Goal: Task Accomplishment & Management: Use online tool/utility

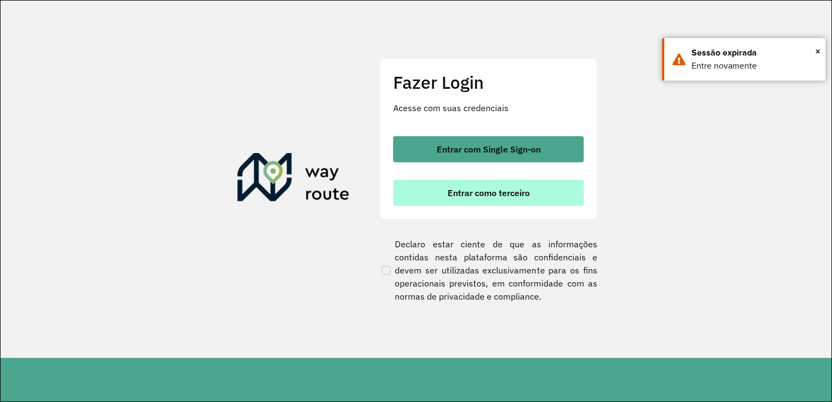
click at [474, 195] on span "Entrar como terceiro" at bounding box center [489, 192] width 82 height 9
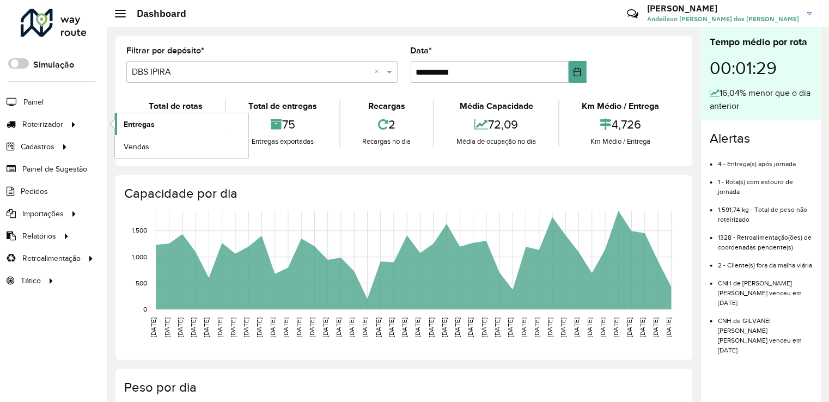
click at [155, 121] on link "Entregas" at bounding box center [181, 124] width 133 height 22
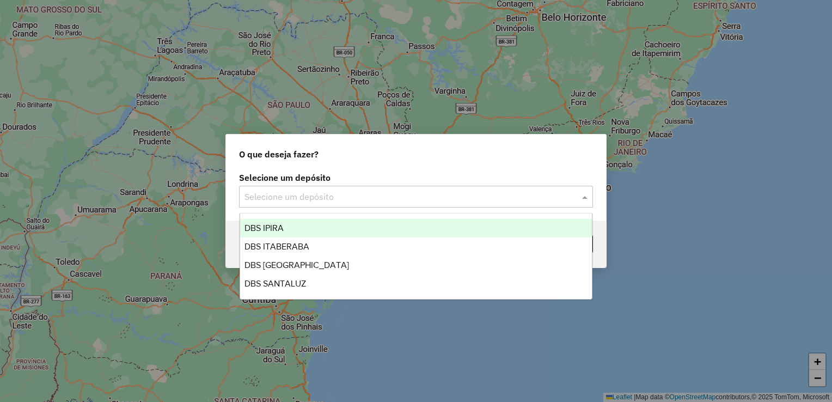
click at [276, 198] on input "text" at bounding box center [404, 197] width 321 height 13
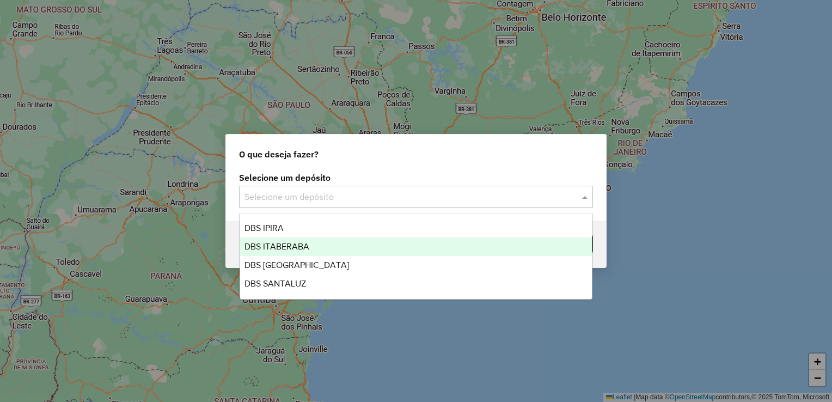
click at [305, 243] on span "DBS ITABERABA" at bounding box center [276, 246] width 65 height 9
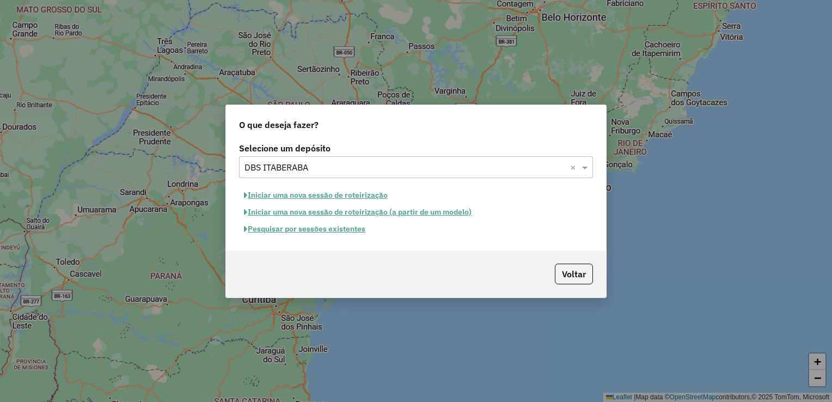
click at [275, 230] on button "Pesquisar por sessões existentes" at bounding box center [304, 229] width 131 height 17
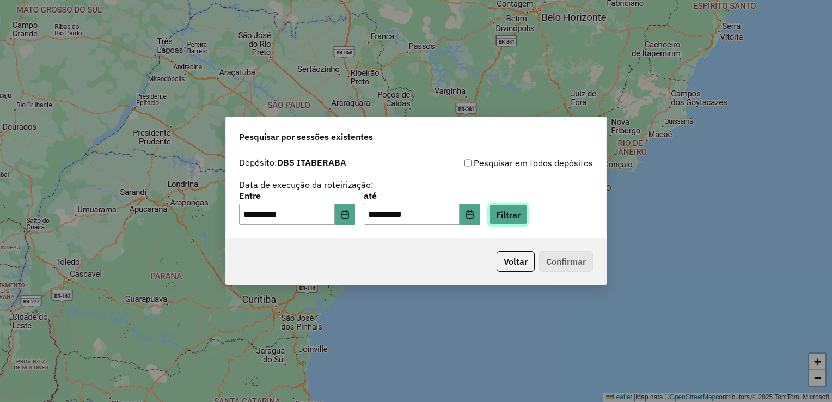
click at [512, 212] on button "Filtrar" at bounding box center [508, 214] width 39 height 21
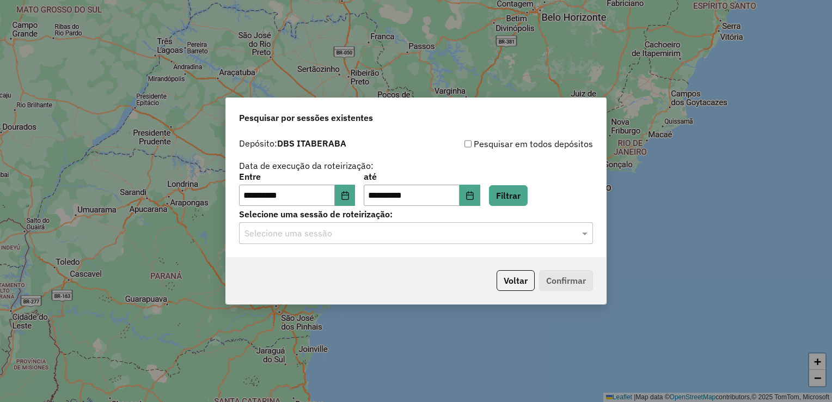
click at [298, 244] on div "Selecione uma sessão" at bounding box center [416, 233] width 354 height 22
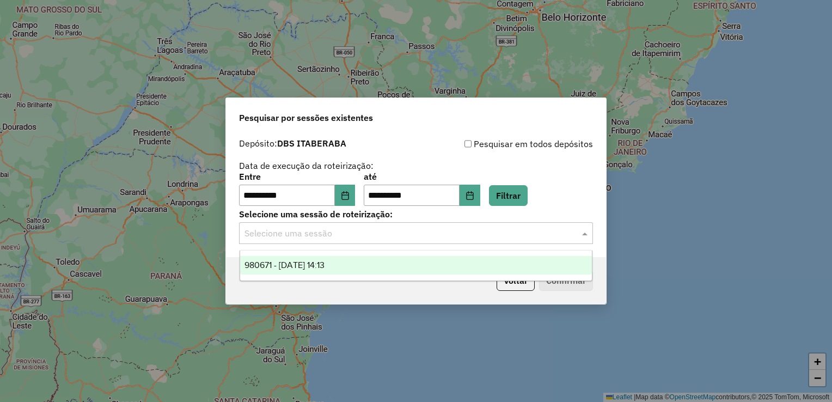
click at [298, 265] on span "980671 - 18/08/2025 14:13" at bounding box center [284, 264] width 80 height 9
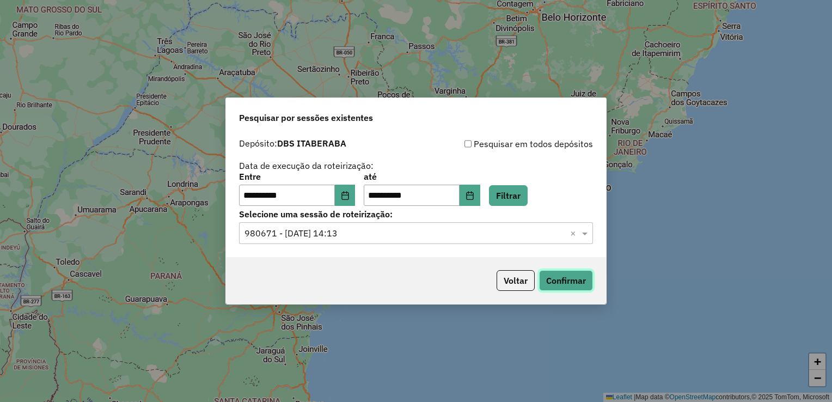
click at [579, 278] on button "Confirmar" at bounding box center [566, 280] width 54 height 21
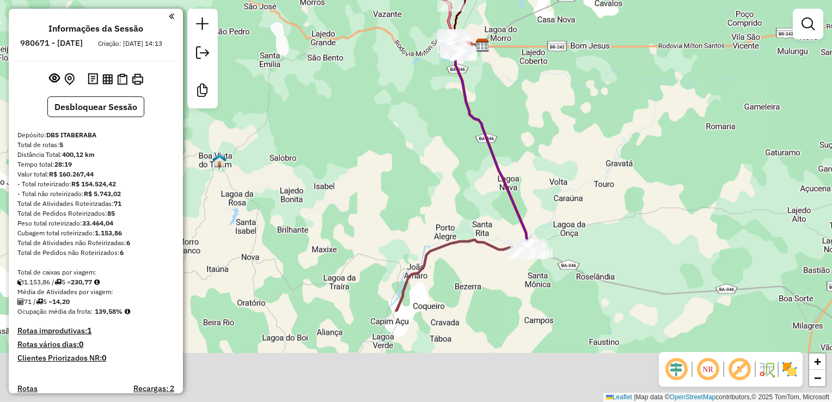
drag, startPoint x: 439, startPoint y: 360, endPoint x: 429, endPoint y: 219, distance: 141.4
click at [429, 219] on div "Janela de atendimento Grade de atendimento Capacidade Transportadoras Veículos …" at bounding box center [416, 201] width 832 height 402
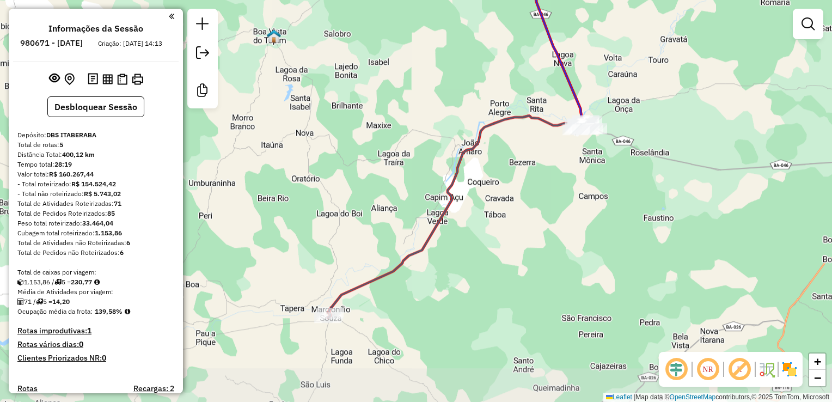
drag, startPoint x: 419, startPoint y: 338, endPoint x: 464, endPoint y: 261, distance: 89.3
click at [464, 261] on div "Janela de atendimento Grade de atendimento Capacidade Transportadoras Veículos …" at bounding box center [416, 201] width 832 height 402
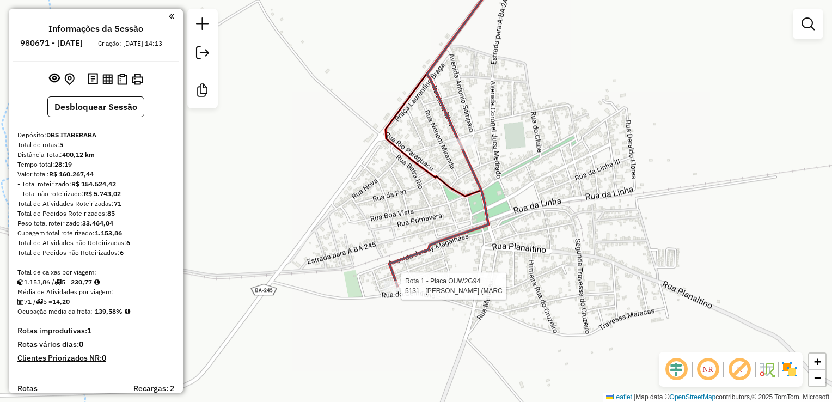
select select "**********"
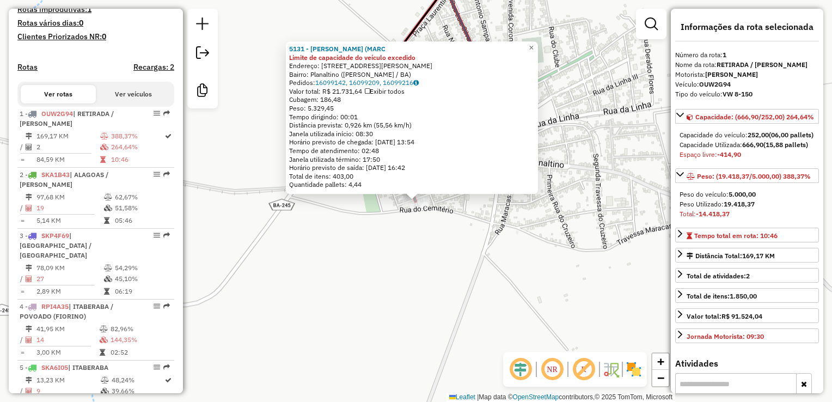
scroll to position [429, 0]
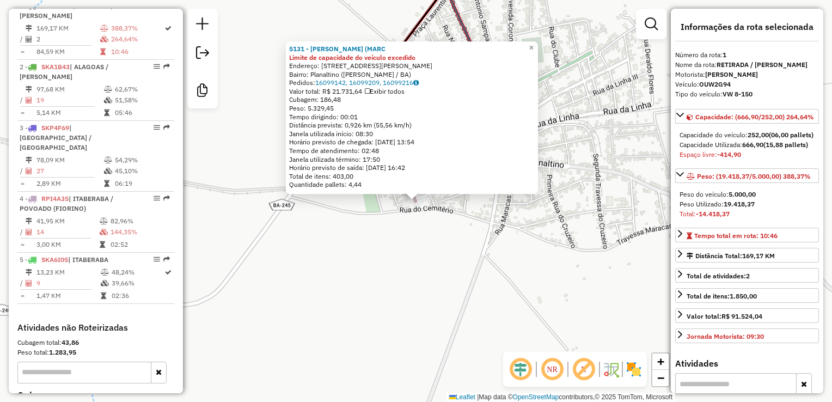
click at [442, 289] on div "5131 - [PERSON_NAME] (MARC Limite de capacidade do veículo excedido Endereço: […" at bounding box center [416, 201] width 832 height 402
click at [316, 266] on div "5131 - [PERSON_NAME] (MARC Limite de capacidade do veículo excedido Endereço: […" at bounding box center [416, 201] width 832 height 402
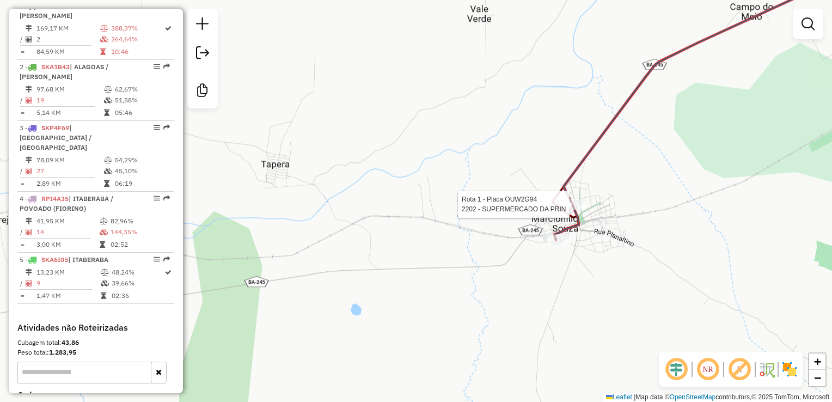
select select "**********"
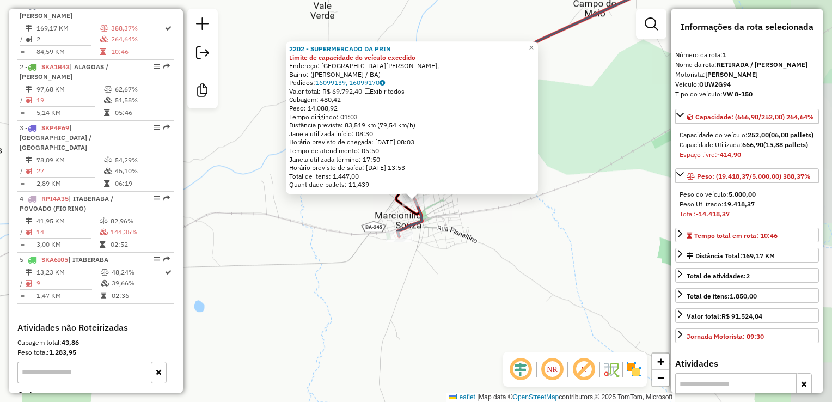
click at [466, 266] on div "2202 - SUPERMERCADO DA PRIN Limite de capacidade do veículo excedido Endereço: …" at bounding box center [416, 201] width 832 height 402
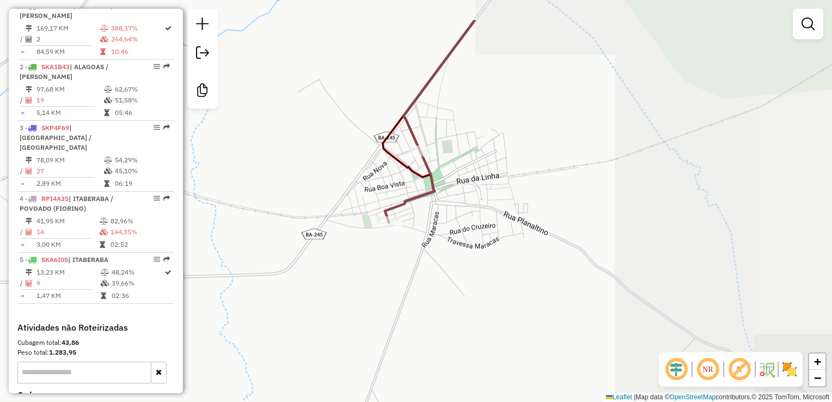
drag, startPoint x: 715, startPoint y: 174, endPoint x: 376, endPoint y: 235, distance: 344.2
click at [376, 235] on div "Janela de atendimento Grade de atendimento Capacidade Transportadoras Veículos …" at bounding box center [416, 201] width 832 height 402
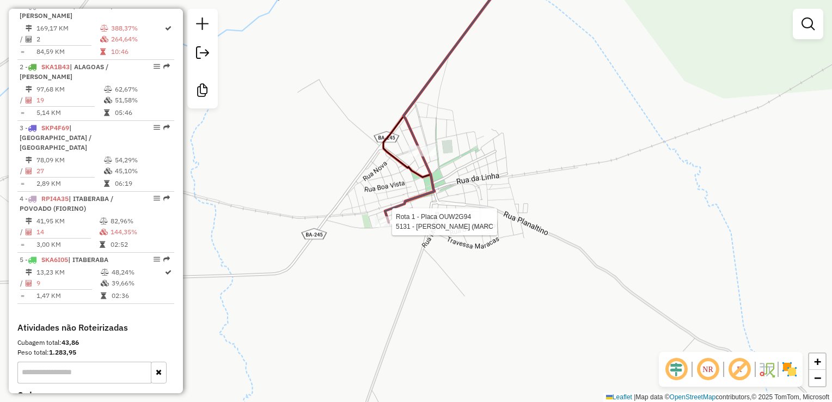
select select "**********"
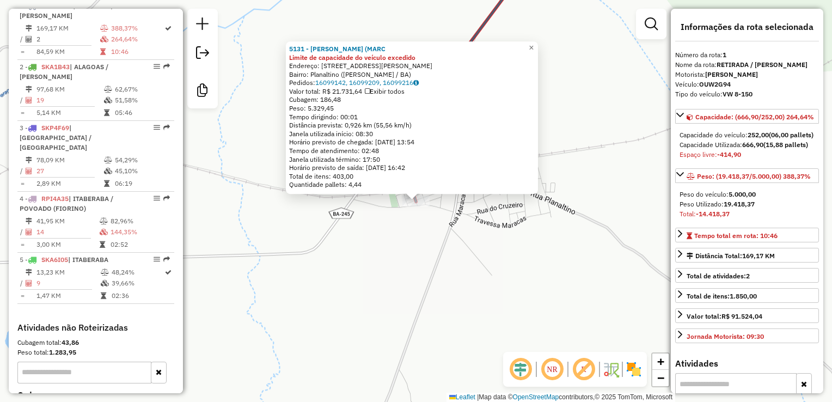
click at [399, 266] on div "5131 - [PERSON_NAME] (MARC Limite de capacidade do veículo excedido Endereço: […" at bounding box center [416, 201] width 832 height 402
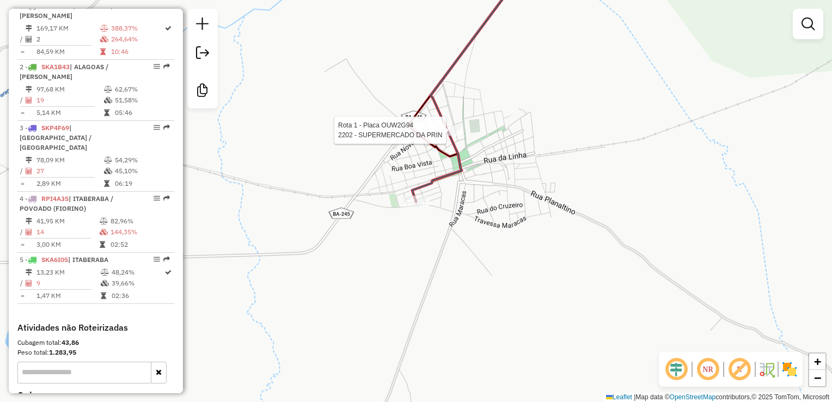
select select "**********"
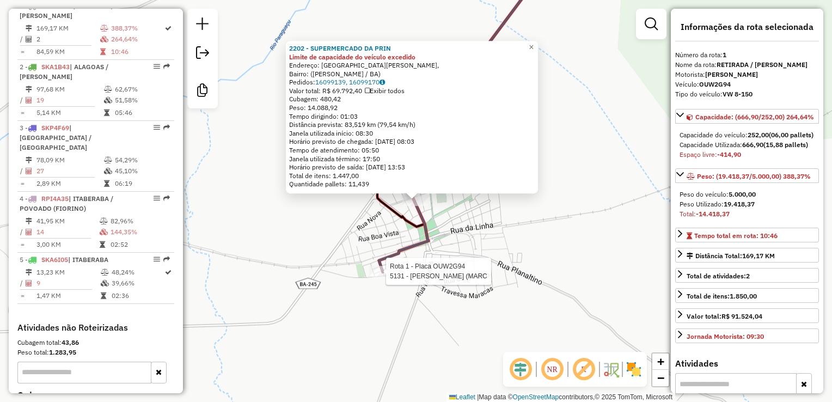
click at [380, 277] on div at bounding box center [382, 271] width 27 height 11
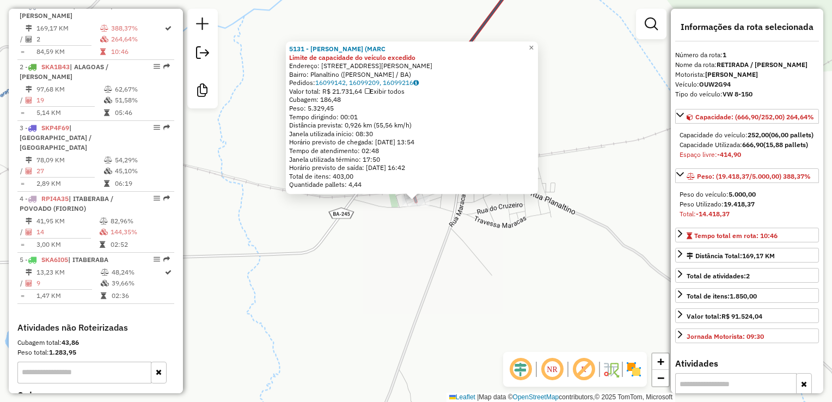
click at [384, 280] on div "5131 - [PERSON_NAME] (MARC Limite de capacidade do veículo excedido Endereço: […" at bounding box center [416, 201] width 832 height 402
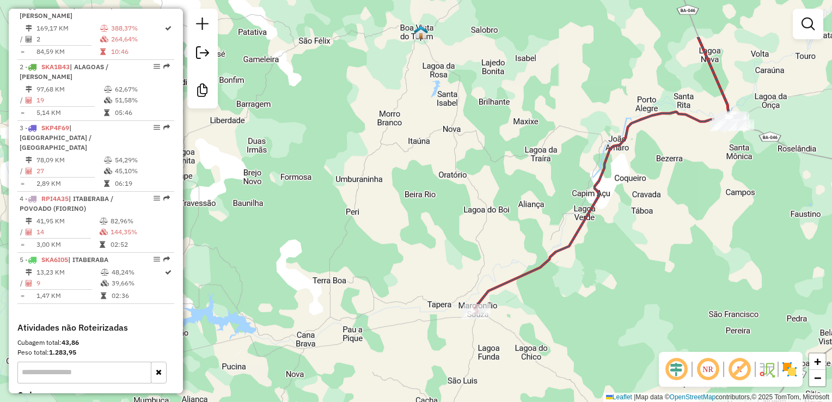
drag, startPoint x: 690, startPoint y: 89, endPoint x: 310, endPoint y: 313, distance: 441.3
click at [310, 313] on div "Janela de atendimento Grade de atendimento Capacidade Transportadoras Veículos …" at bounding box center [416, 201] width 832 height 402
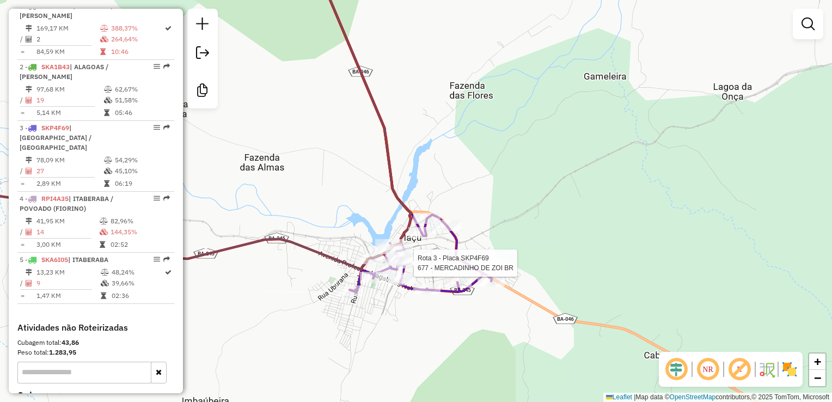
click at [403, 268] on div at bounding box center [410, 263] width 27 height 11
select select "**********"
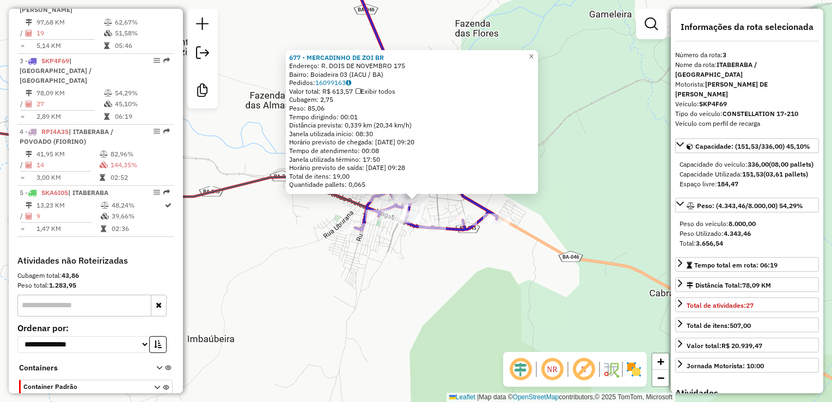
scroll to position [528, 0]
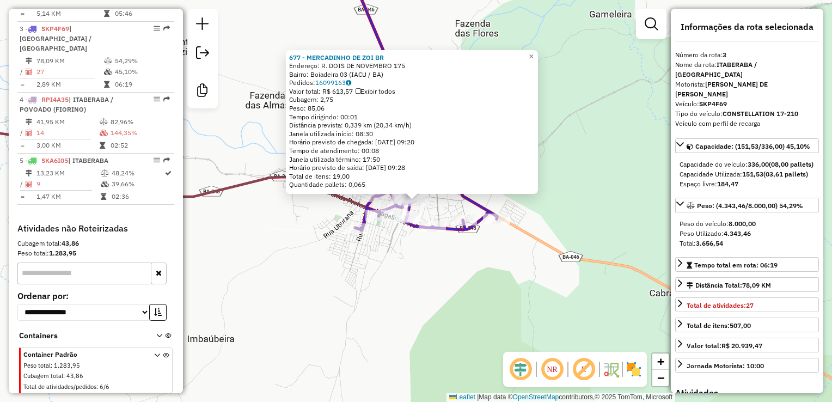
click at [391, 314] on div "677 - MERCADINHO DE ZOI BR Endereço: R. DOIS DE NOVEMBRO 175 Bairro: Boiadeira …" at bounding box center [416, 201] width 832 height 402
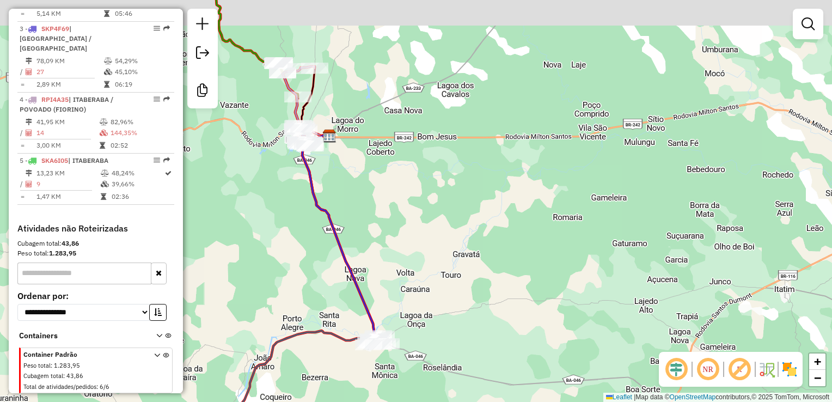
drag, startPoint x: 289, startPoint y: 209, endPoint x: 274, endPoint y: 310, distance: 102.9
click at [272, 314] on div "Janela de atendimento Grade de atendimento Capacidade Transportadoras Veículos …" at bounding box center [416, 201] width 832 height 402
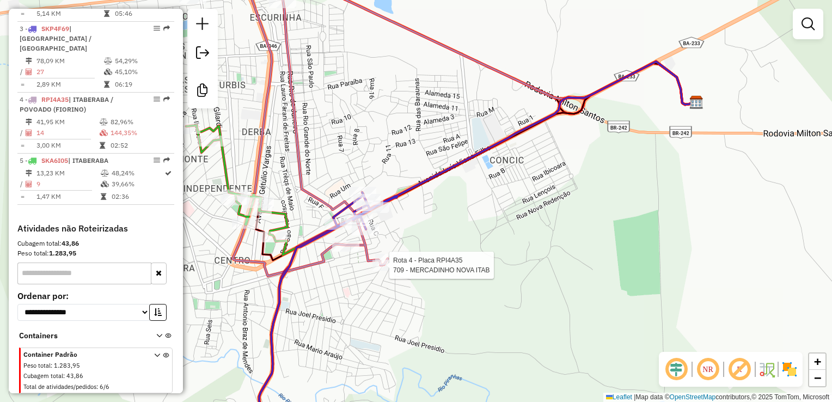
select select "**********"
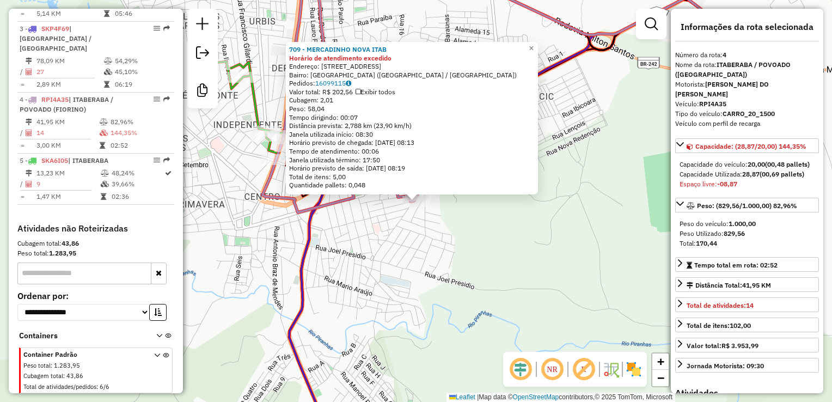
click at [363, 280] on div "709 - MERCADINHO NOVA ITAB Horário de atendimento excedido Endereço: [STREET_AD…" at bounding box center [416, 201] width 832 height 402
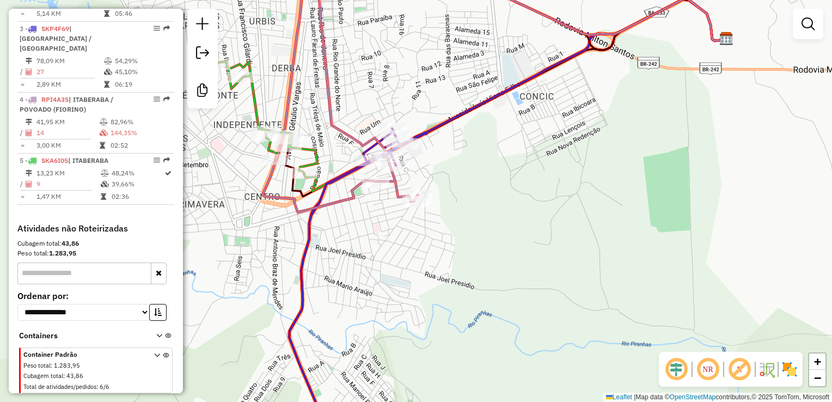
drag, startPoint x: 355, startPoint y: 268, endPoint x: 394, endPoint y: 343, distance: 84.3
click at [394, 343] on div "Janela de atendimento Grade de atendimento Capacidade Transportadoras Veículos …" at bounding box center [416, 201] width 832 height 402
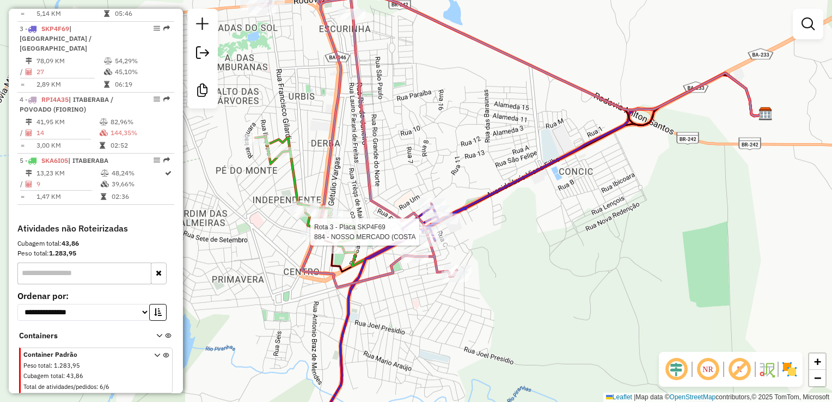
select select "**********"
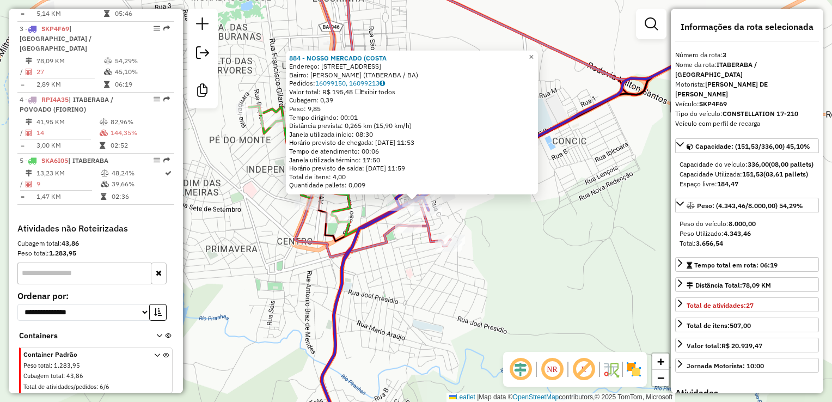
click at [348, 327] on div "884 - NOSSO MERCADO ([GEOGRAPHIC_DATA]: [GEOGRAPHIC_DATA] Bairro: [PERSON_NAME]…" at bounding box center [416, 201] width 832 height 402
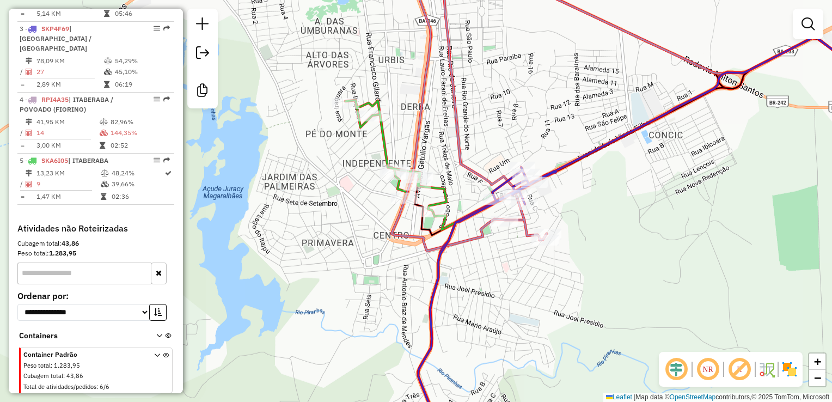
drag, startPoint x: 348, startPoint y: 326, endPoint x: 445, endPoint y: 320, distance: 96.6
click at [445, 320] on div "Janela de atendimento Grade de atendimento Capacidade Transportadoras Veículos …" at bounding box center [416, 201] width 832 height 402
select select "**********"
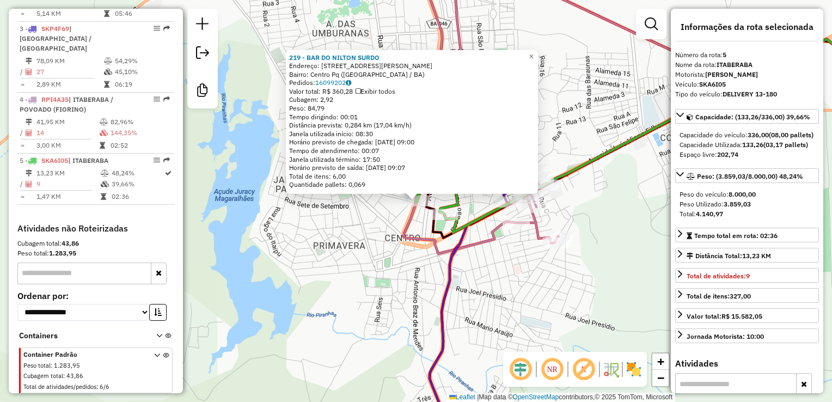
click at [381, 271] on div "219 - BAR DO NILTON SURDO Endereço: [STREET_ADDRESS] Bairro: [GEOGRAPHIC_DATA] …" at bounding box center [416, 201] width 832 height 402
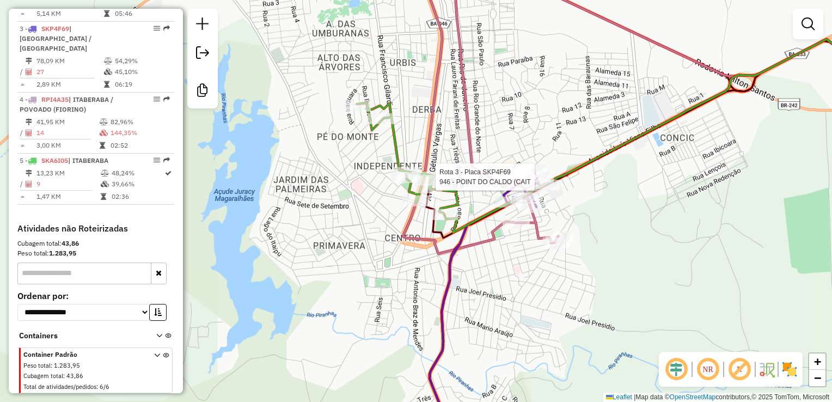
click at [516, 189] on icon at bounding box center [499, 306] width 138 height 272
select select "**********"
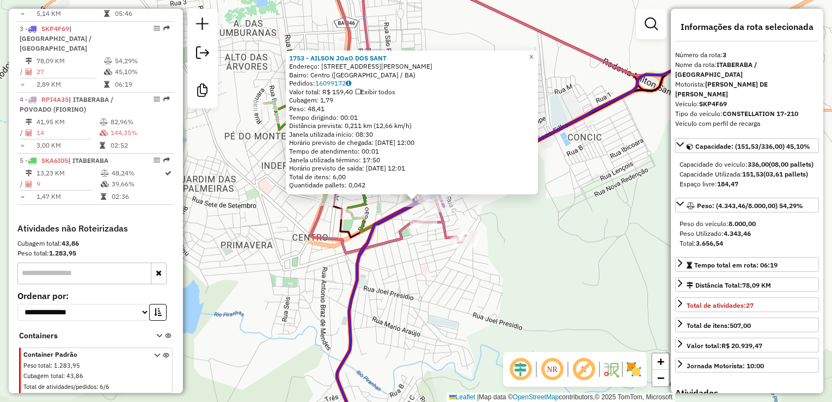
click at [401, 347] on div "1753 - AILSON JOaO [GEOGRAPHIC_DATA]: [STREET_ADDRESS][PERSON_NAME] [GEOGRAPHIC…" at bounding box center [416, 201] width 832 height 402
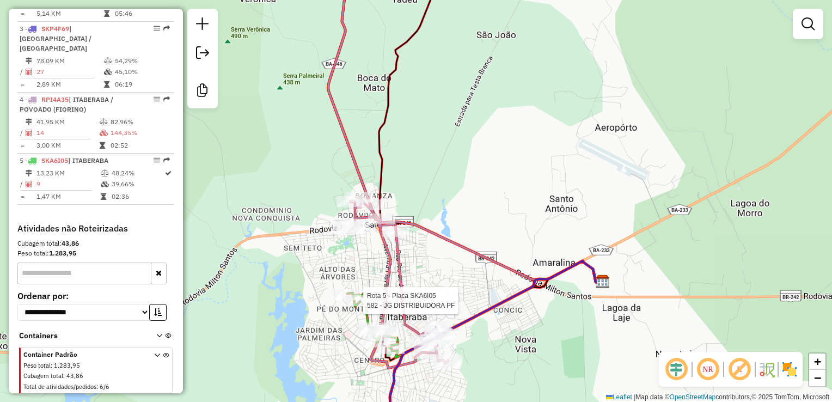
click at [357, 306] on div at bounding box center [359, 300] width 27 height 11
select select "**********"
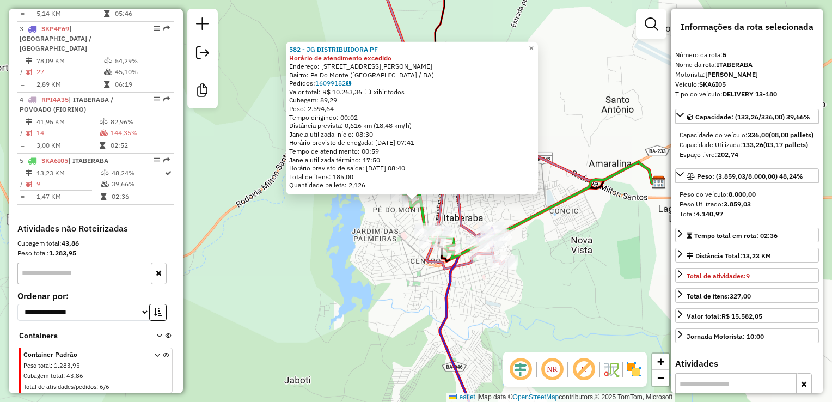
click at [368, 297] on div "582 - JG DISTRIBUIDORA PF Horário de atendimento excedido Endereço: [STREET_ADD…" at bounding box center [416, 201] width 832 height 402
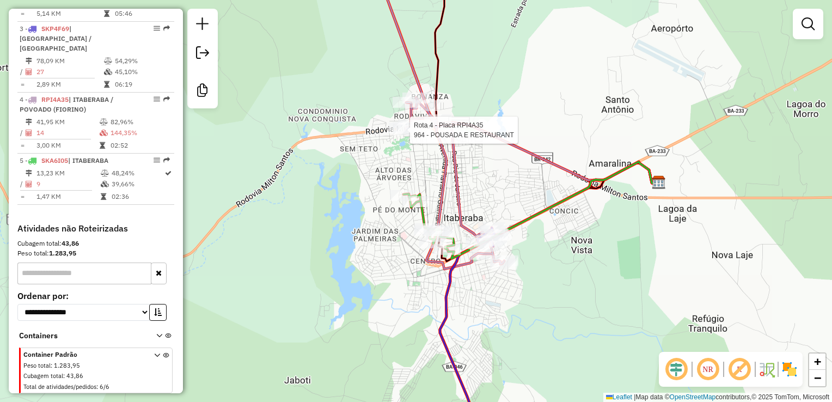
select select "**********"
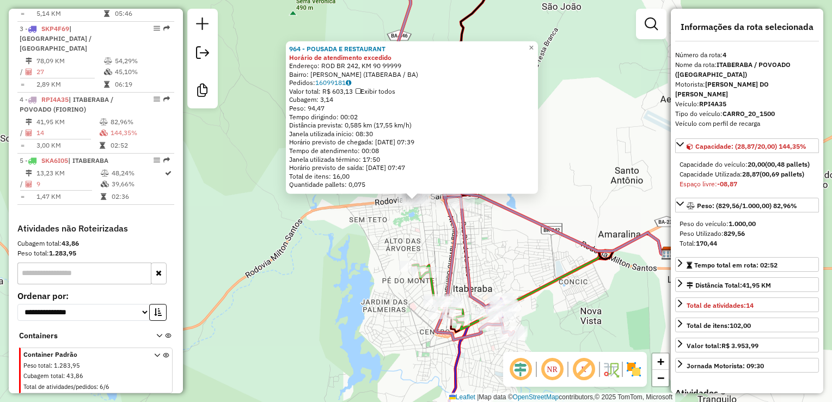
click at [374, 253] on div "964 - POUSADA E RESTAURANT [GEOGRAPHIC_DATA] de atendimento excedido Endereço: …" at bounding box center [416, 201] width 832 height 402
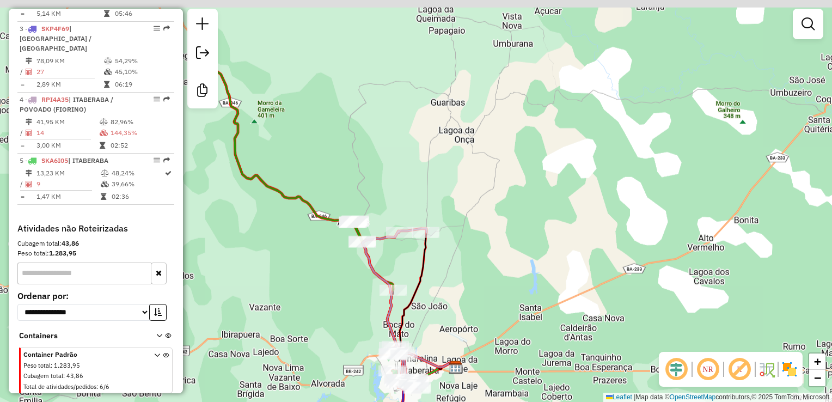
drag, startPoint x: 310, startPoint y: 204, endPoint x: 358, endPoint y: 265, distance: 78.3
click at [319, 298] on div "Janela de atendimento Grade de atendimento Capacidade Transportadoras Veículos …" at bounding box center [416, 201] width 832 height 402
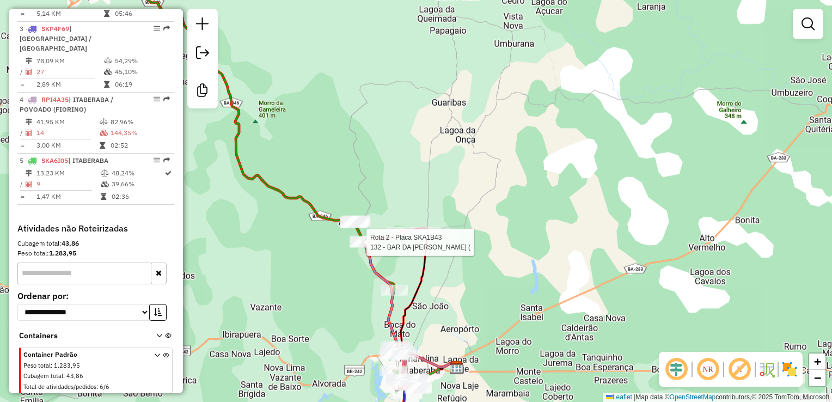
select select "**********"
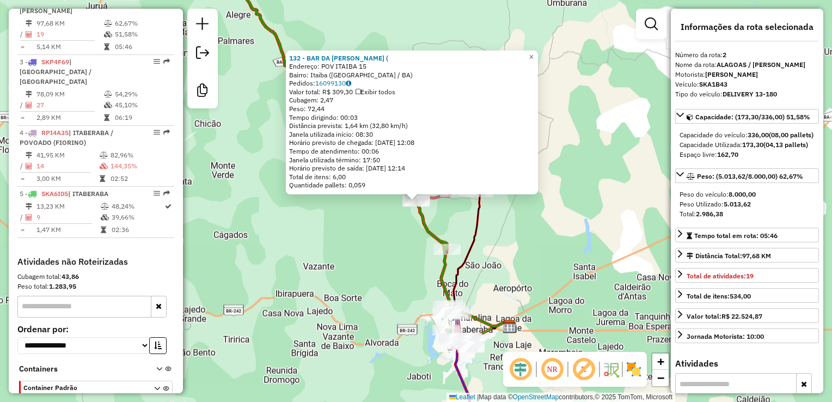
scroll to position [490, 0]
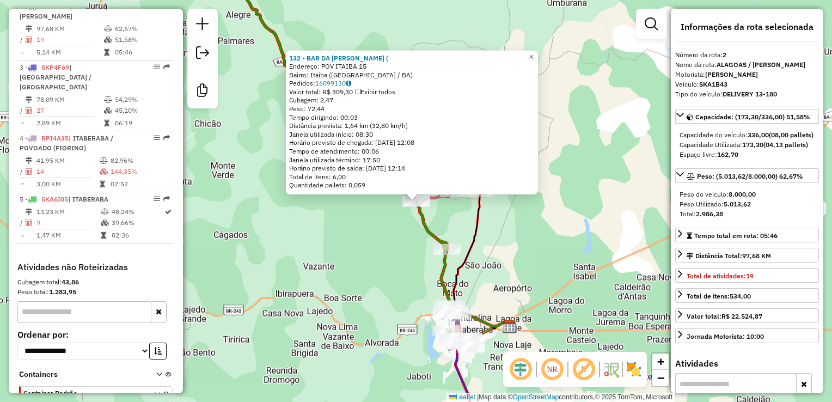
click at [342, 275] on div "132 - BAR DA [PERSON_NAME] ( Endereço: POV ITAIBA 15 Bairro: [GEOGRAPHIC_DATA] …" at bounding box center [416, 201] width 832 height 402
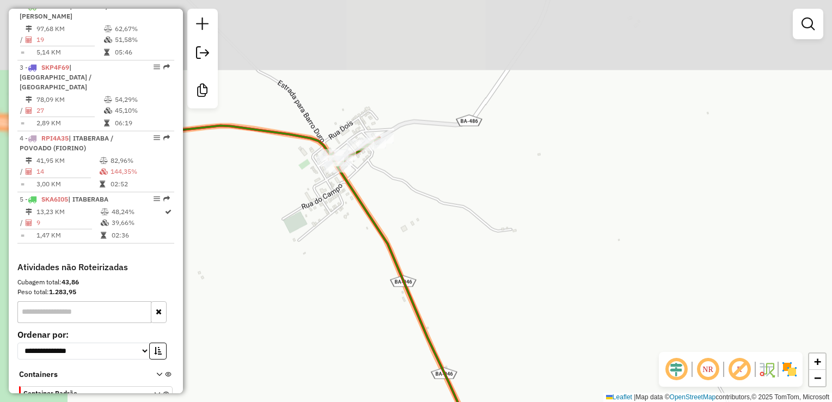
drag, startPoint x: 341, startPoint y: 144, endPoint x: 493, endPoint y: 260, distance: 190.8
click at [493, 260] on div "Janela de atendimento Grade de atendimento Capacidade Transportadoras Veículos …" at bounding box center [416, 201] width 832 height 402
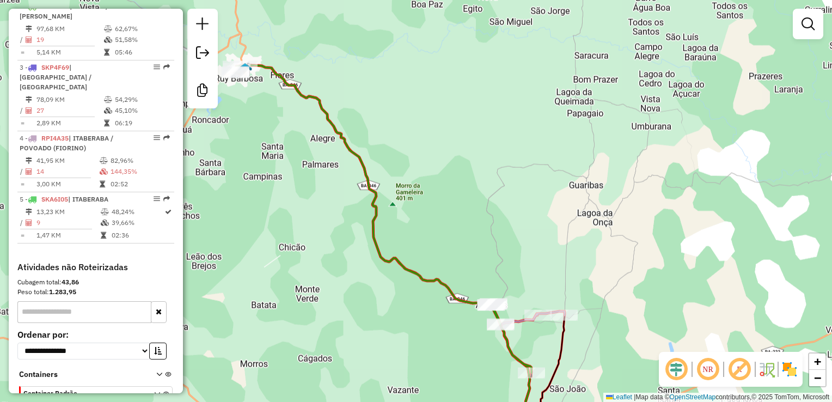
drag, startPoint x: 333, startPoint y: 174, endPoint x: 595, endPoint y: 364, distance: 323.3
click at [595, 364] on div "Janela de atendimento Grade de atendimento Capacidade Transportadoras Veículos …" at bounding box center [416, 201] width 832 height 402
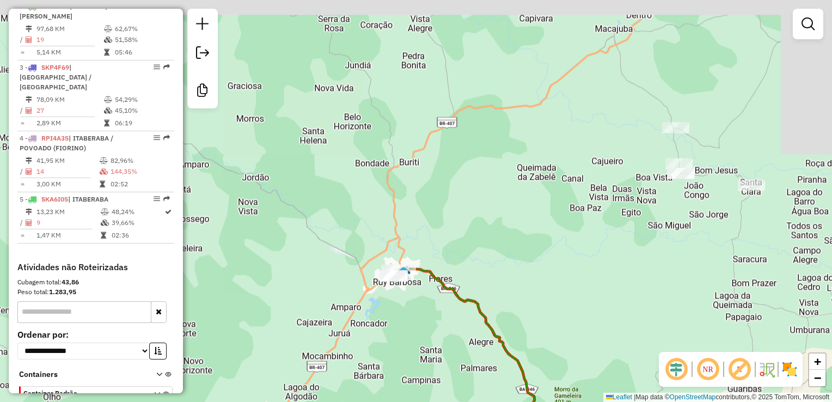
drag, startPoint x: 481, startPoint y: 284, endPoint x: 425, endPoint y: 320, distance: 66.8
click at [425, 320] on div "Janela de atendimento Grade de atendimento Capacidade Transportadoras Veículos …" at bounding box center [416, 201] width 832 height 402
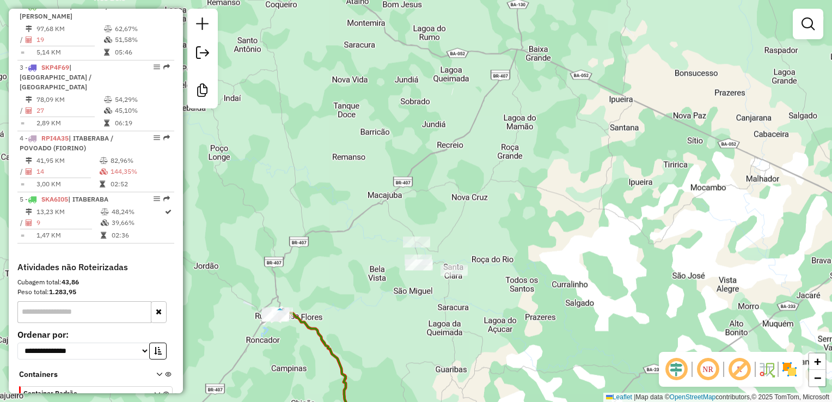
drag, startPoint x: 599, startPoint y: 308, endPoint x: 430, endPoint y: 296, distance: 169.8
click at [470, 322] on div "Janela de atendimento Grade de atendimento Capacidade Transportadoras Veículos …" at bounding box center [416, 201] width 832 height 402
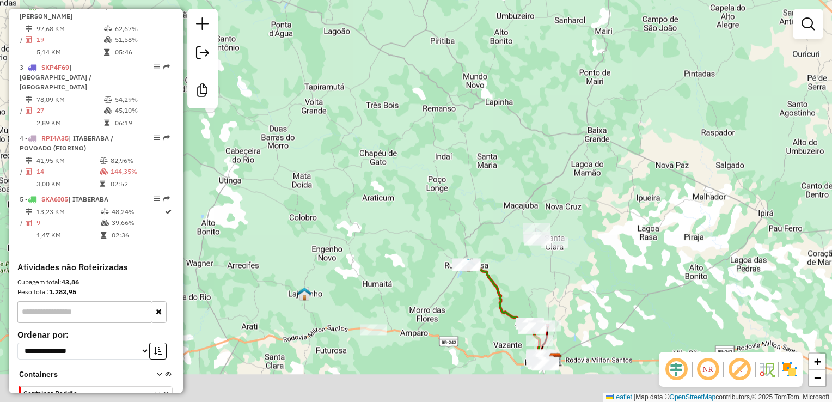
drag, startPoint x: 503, startPoint y: 339, endPoint x: 548, endPoint y: 239, distance: 109.9
click at [548, 239] on div "Janela de atendimento Grade de atendimento Capacidade Transportadoras Veículos …" at bounding box center [416, 201] width 832 height 402
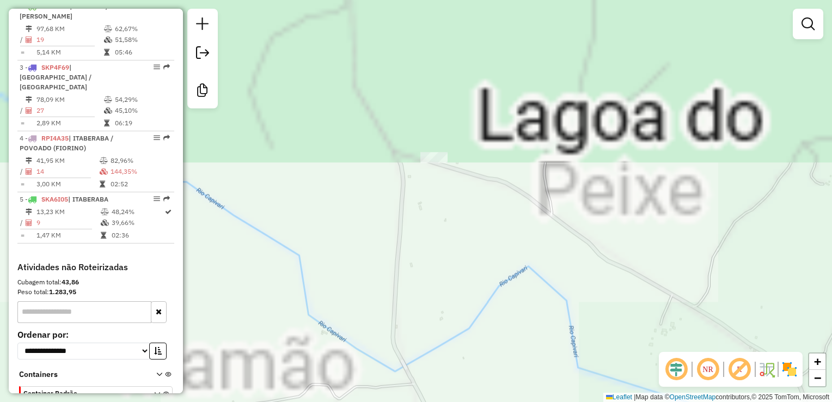
drag, startPoint x: 449, startPoint y: 192, endPoint x: 436, endPoint y: 294, distance: 102.7
click at [436, 294] on div "Janela de atendimento Grade de atendimento Capacidade Transportadoras Veículos …" at bounding box center [416, 201] width 832 height 402
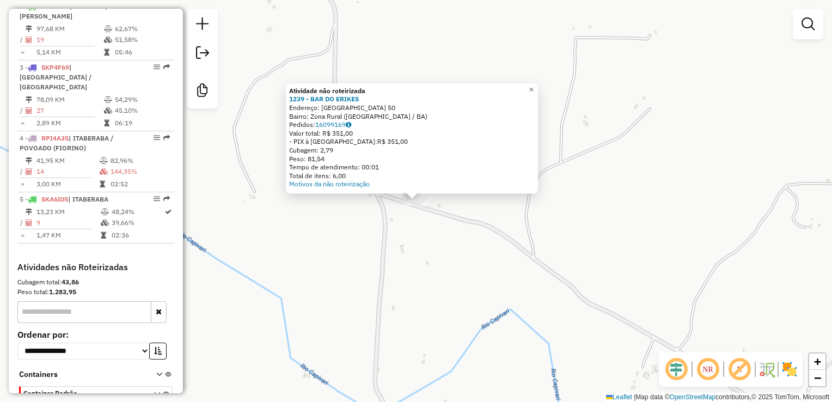
click at [435, 290] on div "Atividade não roteirizada 1239 - BAR DO ERIKES Endereço: FAZENDA ALTO BONITO 50…" at bounding box center [416, 201] width 832 height 402
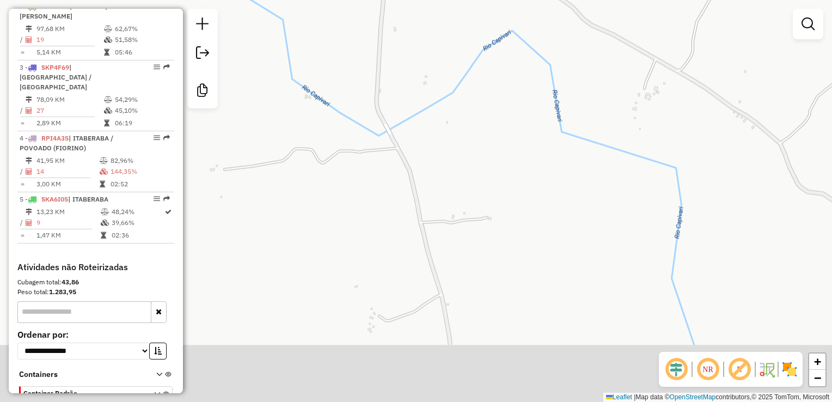
drag, startPoint x: 433, startPoint y: 328, endPoint x: 433, endPoint y: 42, distance: 285.9
click at [435, 38] on div "Janela de atendimento Grade de atendimento Capacidade Transportadoras Veículos …" at bounding box center [416, 201] width 832 height 402
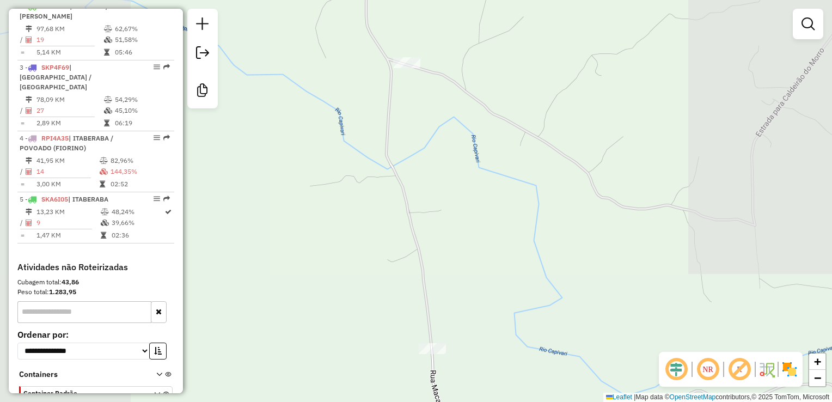
drag, startPoint x: 403, startPoint y: 239, endPoint x: 403, endPoint y: 58, distance: 180.8
click at [403, 58] on div "Janela de atendimento Grade de atendimento Capacidade Transportadoras Veículos …" at bounding box center [416, 201] width 832 height 402
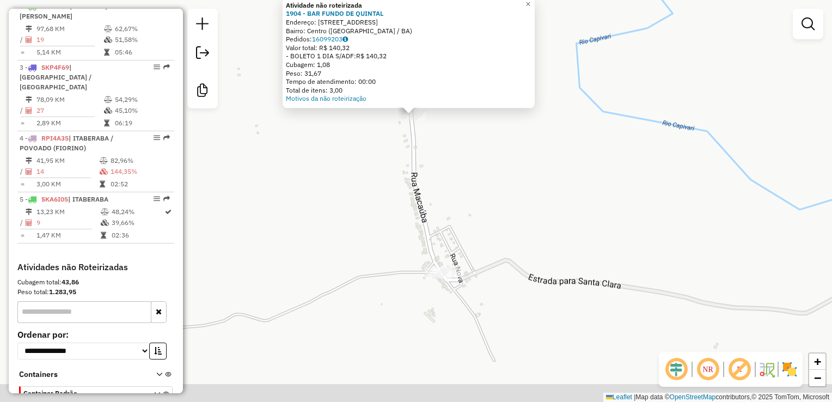
drag, startPoint x: 490, startPoint y: 280, endPoint x: 488, endPoint y: 133, distance: 147.0
click at [488, 133] on div "Atividade não roteirizada 1904 - BAR FUNDO DE QUINTAL Endereço: Estrada para Sa…" at bounding box center [416, 201] width 832 height 402
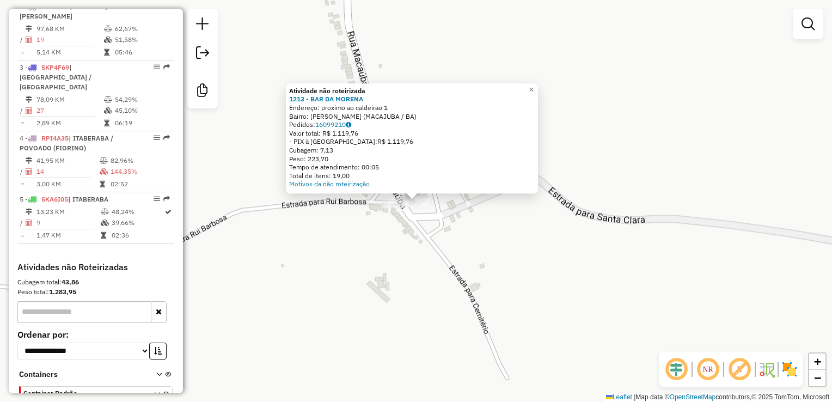
click at [553, 236] on div "Atividade não roteirizada 1213 - BAR DA MORENA Endereço: proximo ao caldeirao 1…" at bounding box center [416, 201] width 832 height 402
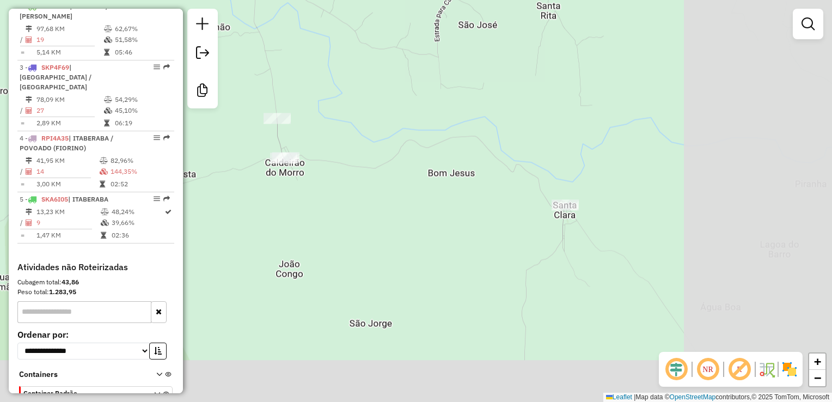
drag, startPoint x: 646, startPoint y: 247, endPoint x: 391, endPoint y: 156, distance: 270.6
click at [388, 156] on div "Janela de atendimento Grade de atendimento Capacidade Transportadoras Veículos …" at bounding box center [416, 201] width 832 height 402
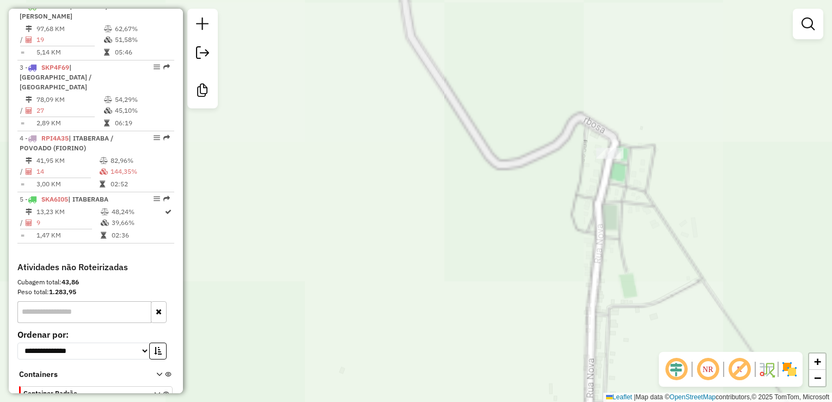
click at [604, 158] on div at bounding box center [609, 153] width 27 height 11
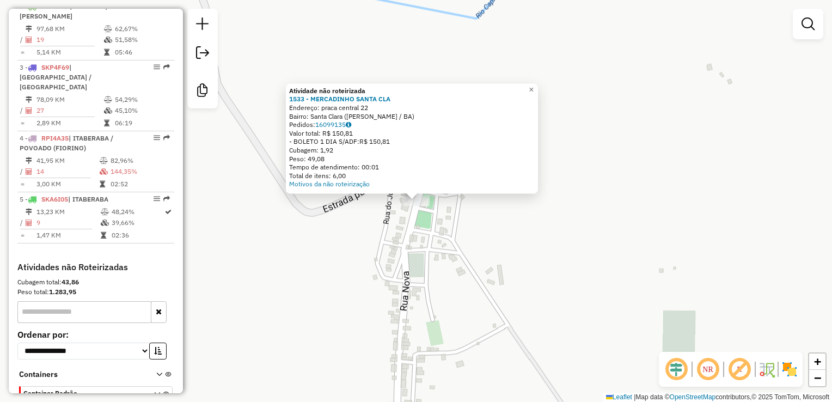
click at [256, 266] on div "Atividade não roteirizada 1533 - MERCADINHO SANTA CLA Endereço: praca central 2…" at bounding box center [416, 201] width 832 height 402
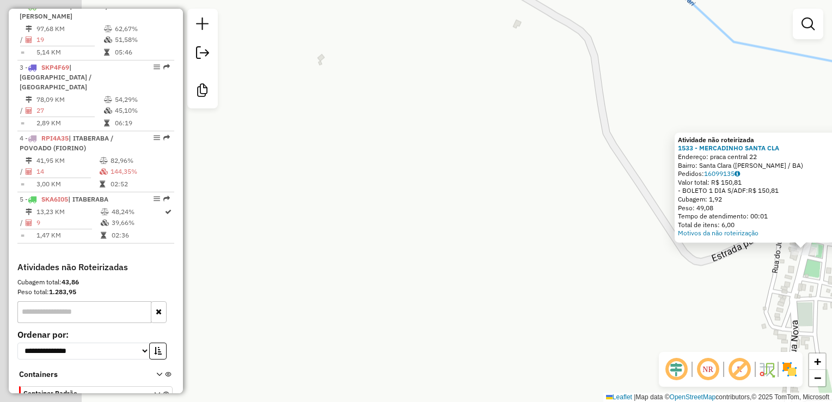
drag, startPoint x: 253, startPoint y: 260, endPoint x: 651, endPoint y: 310, distance: 401.7
click at [651, 310] on div "Atividade não roteirizada 1533 - MERCADINHO SANTA CLA Endereço: praca central 2…" at bounding box center [416, 201] width 832 height 402
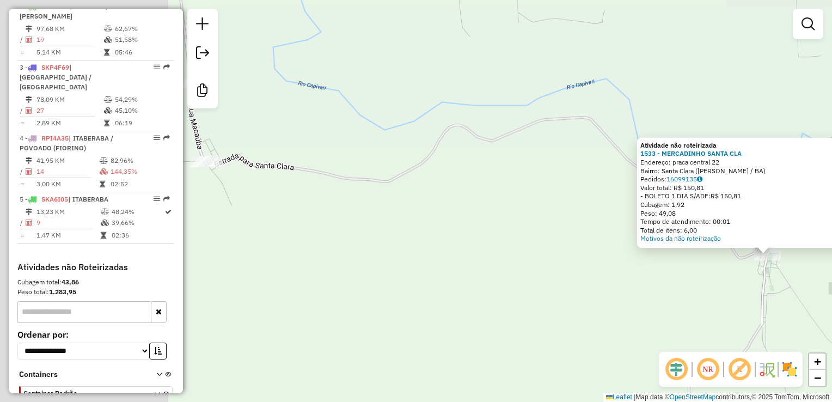
drag, startPoint x: 385, startPoint y: 243, endPoint x: 688, endPoint y: 215, distance: 304.6
click at [690, 215] on div "Atividade não roteirizada 1533 - MERCADINHO SANTA CLA Endereço: praca central 2…" at bounding box center [416, 201] width 832 height 402
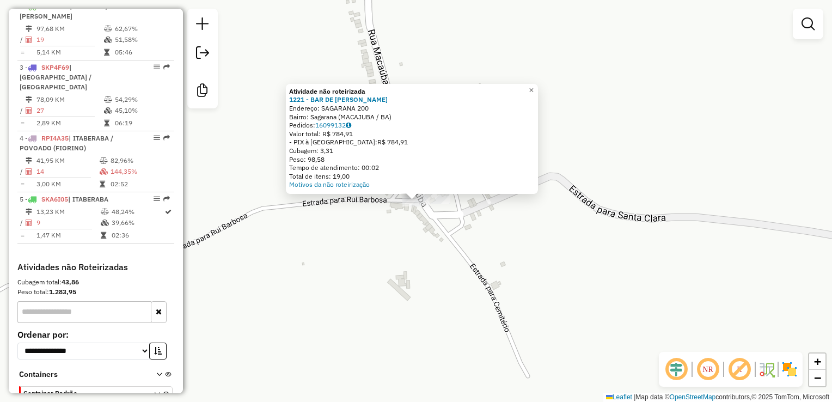
click at [364, 261] on div "Atividade não roteirizada 1221 - BAR DE [PERSON_NAME]: SAGARANA 200 Bairro: [GE…" at bounding box center [416, 201] width 832 height 402
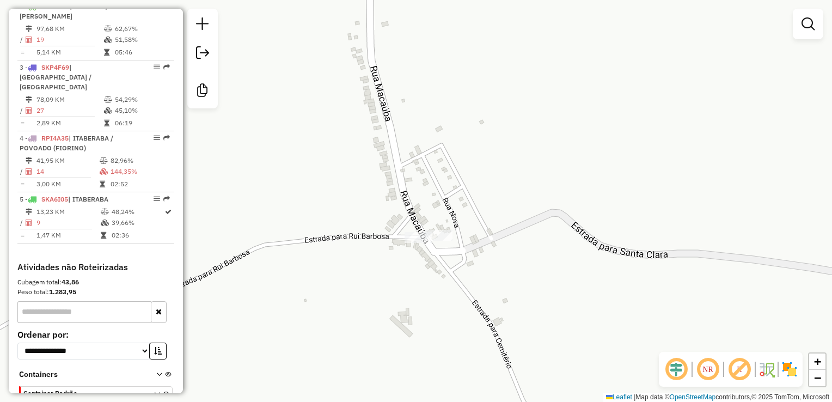
drag, startPoint x: 351, startPoint y: 111, endPoint x: 374, endPoint y: 317, distance: 207.2
click at [374, 317] on div "Janela de atendimento Grade de atendimento Capacidade Transportadoras Veículos …" at bounding box center [416, 201] width 832 height 402
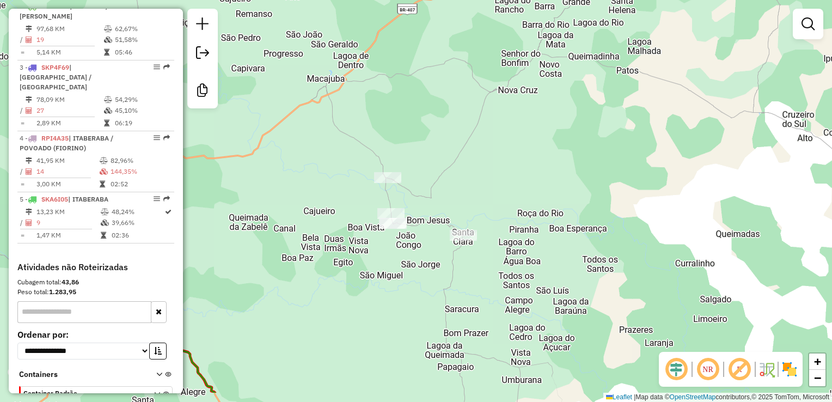
drag, startPoint x: 320, startPoint y: 348, endPoint x: 613, endPoint y: 161, distance: 347.7
click at [613, 161] on div "Janela de atendimento Grade de atendimento Capacidade Transportadoras Veículos …" at bounding box center [416, 201] width 832 height 402
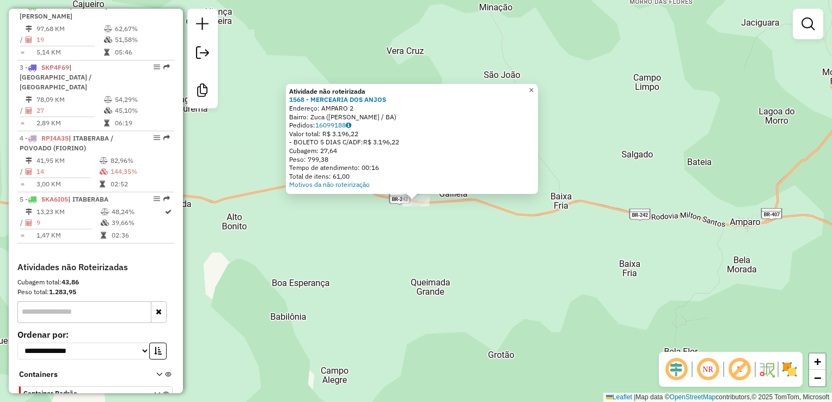
click at [534, 86] on span "×" at bounding box center [531, 89] width 5 height 9
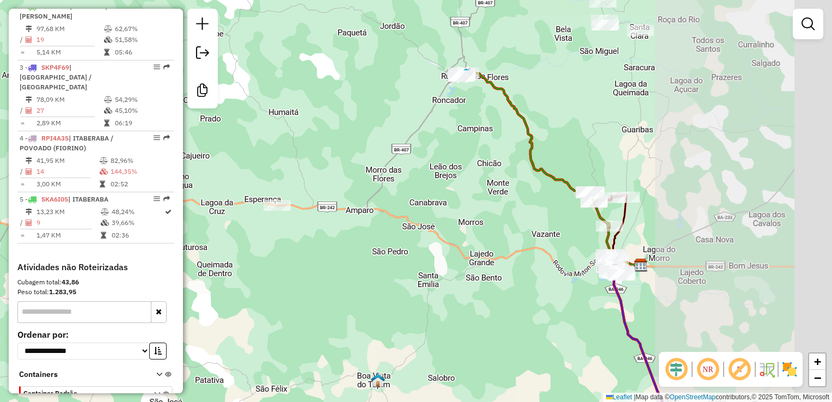
drag, startPoint x: 661, startPoint y: 158, endPoint x: 413, endPoint y: 169, distance: 247.5
click at [413, 169] on div "Janela de atendimento Grade de atendimento Capacidade Transportadoras Veículos …" at bounding box center [416, 201] width 832 height 402
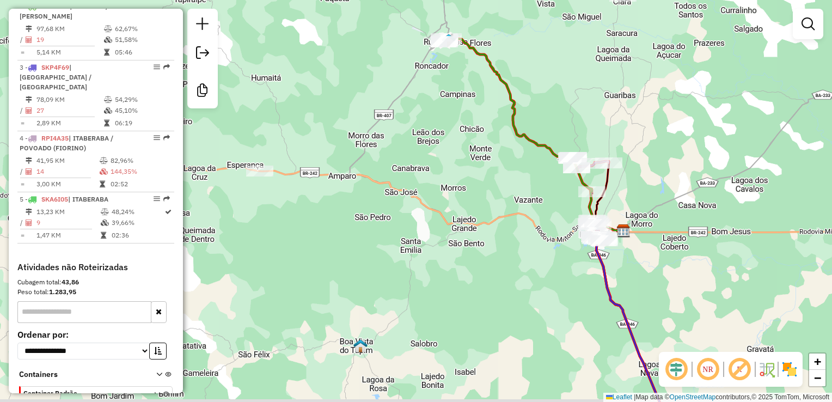
drag, startPoint x: 439, startPoint y: 147, endPoint x: 372, endPoint y: -7, distance: 167.3
click at [372, 0] on html "Aguarde... Pop-up bloqueado! Seu navegador bloqueou automáticamente a abertura …" at bounding box center [416, 201] width 832 height 402
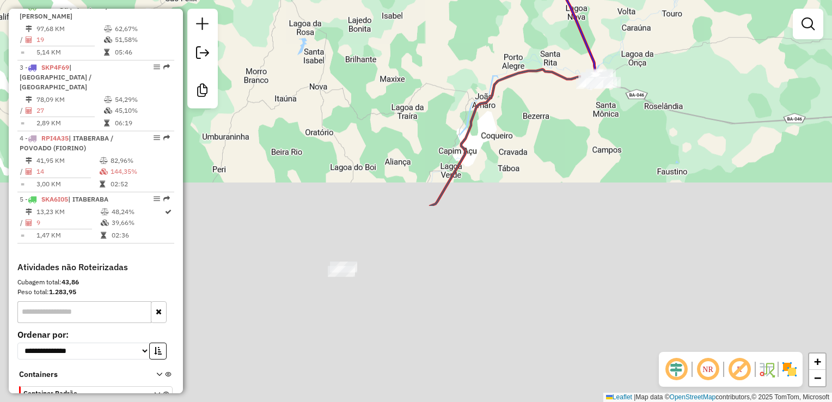
drag, startPoint x: 464, startPoint y: 257, endPoint x: 442, endPoint y: 21, distance: 237.3
click at [442, 21] on div "Janela de atendimento Grade de atendimento Capacidade Transportadoras Veículos …" at bounding box center [416, 201] width 832 height 402
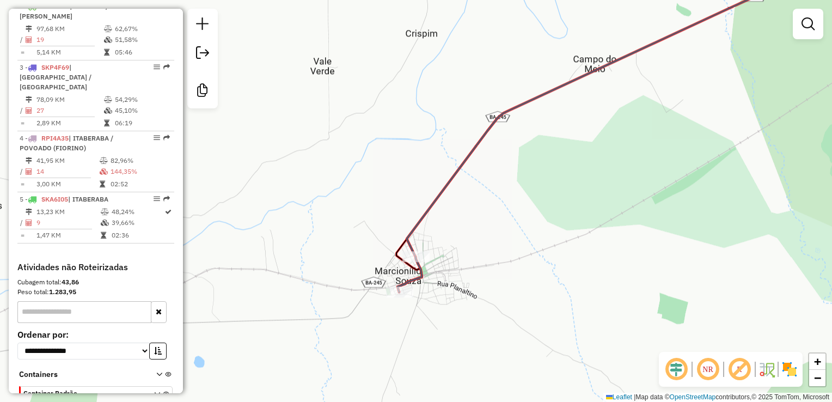
drag, startPoint x: 438, startPoint y: 337, endPoint x: 479, endPoint y: 247, distance: 98.5
click at [479, 247] on div "Janela de atendimento Grade de atendimento Capacidade Transportadoras Veículos …" at bounding box center [416, 201] width 832 height 402
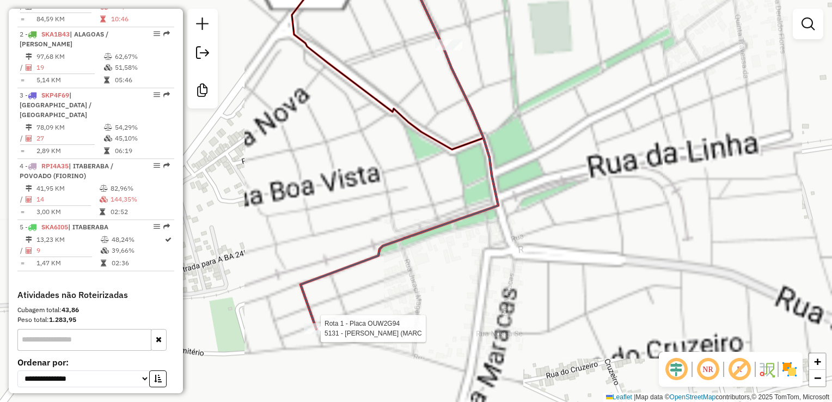
select select "**********"
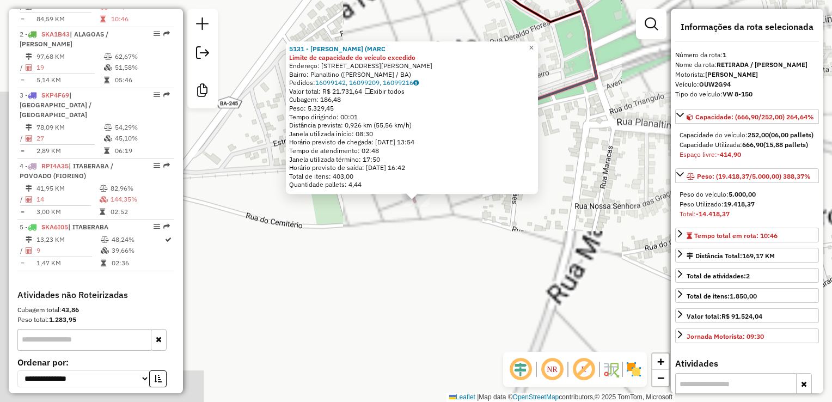
scroll to position [429, 0]
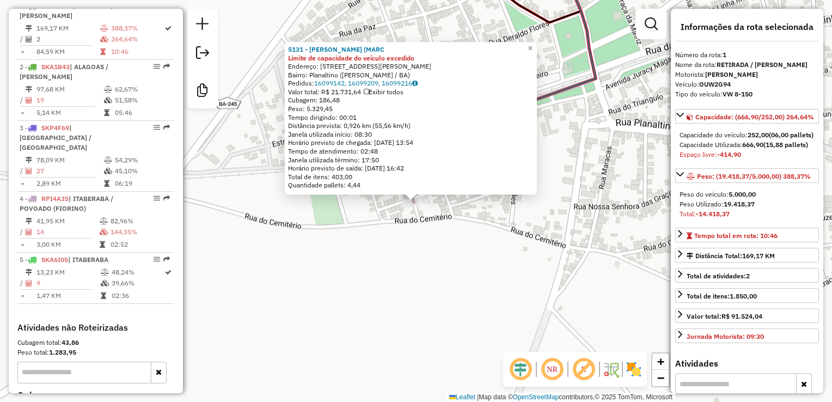
click at [478, 299] on div "5131 - [PERSON_NAME] (MARC Limite de capacidade do veículo excedido Endereço: […" at bounding box center [416, 201] width 832 height 402
click at [533, 45] on span "×" at bounding box center [530, 48] width 5 height 9
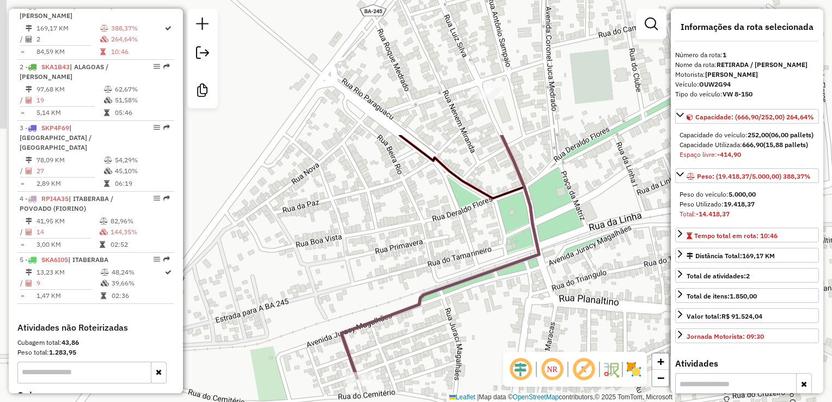
drag, startPoint x: 505, startPoint y: 161, endPoint x: 427, endPoint y: 381, distance: 233.0
click at [427, 380] on div "Janela de atendimento Grade de atendimento Capacidade Transportadoras Veículos …" at bounding box center [416, 201] width 832 height 402
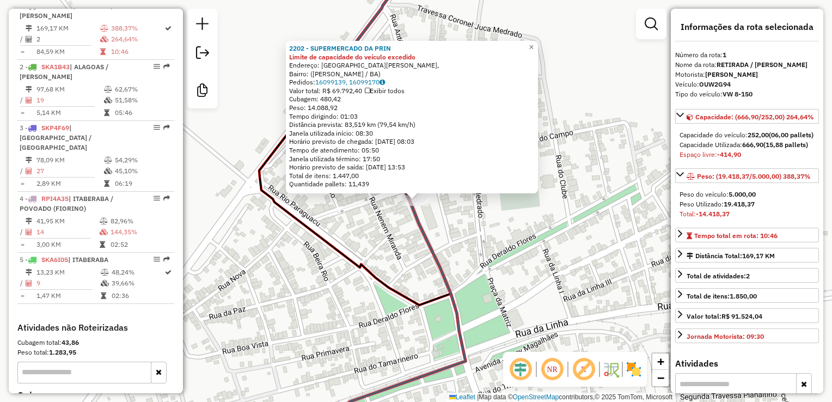
drag, startPoint x: 308, startPoint y: 106, endPoint x: 387, endPoint y: 100, distance: 79.7
click at [387, 100] on div "2202 - SUPERMERCADO DA PRIN Limite de capacidade do veículo excedido Endereço: …" at bounding box center [412, 116] width 246 height 144
click at [515, 234] on div "2202 - SUPERMERCADO DA PRIN Limite de capacidade do veículo excedido Endereço: …" at bounding box center [416, 201] width 832 height 402
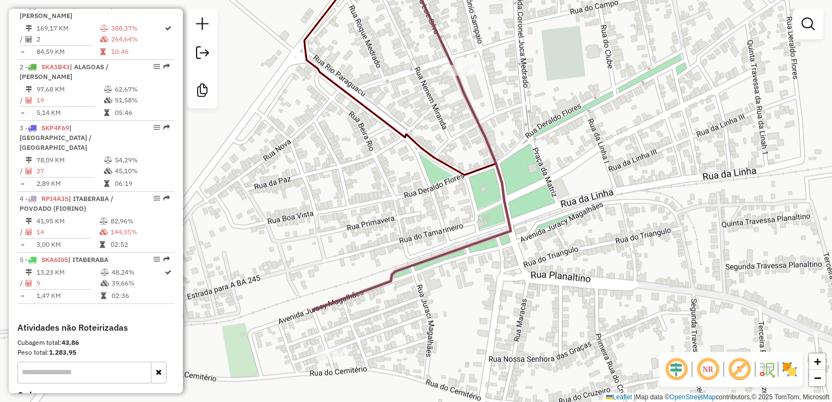
drag, startPoint x: 549, startPoint y: 217, endPoint x: 608, endPoint y: 64, distance: 163.6
click at [610, 65] on div "Janela de atendimento Grade de atendimento Capacidade Transportadoras Veículos …" at bounding box center [416, 201] width 832 height 402
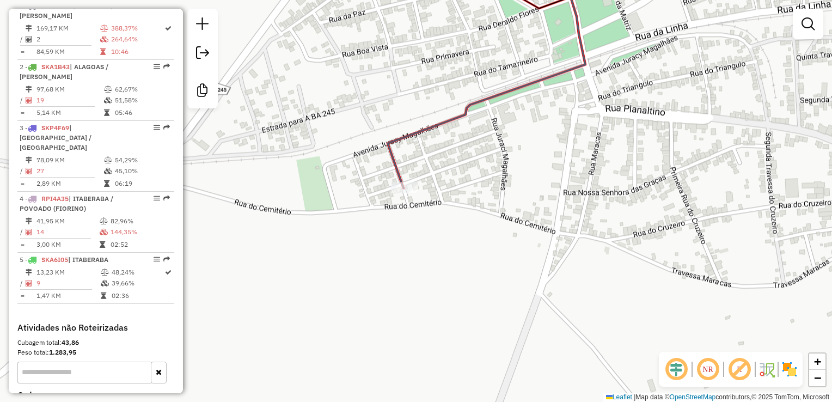
drag, startPoint x: 512, startPoint y: 219, endPoint x: 597, endPoint y: -40, distance: 272.2
click at [597, 0] on html "Aguarde... Pop-up bloqueado! Seu navegador bloqueou automáticamente a abertura …" at bounding box center [416, 201] width 832 height 402
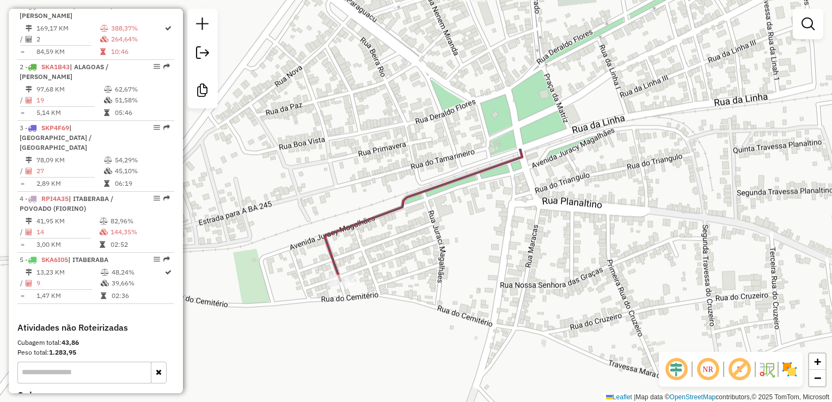
drag, startPoint x: 615, startPoint y: 97, endPoint x: 524, endPoint y: 286, distance: 209.9
click at [524, 286] on div "Janela de atendimento Grade de atendimento Capacidade Transportadoras Veículos …" at bounding box center [416, 201] width 832 height 402
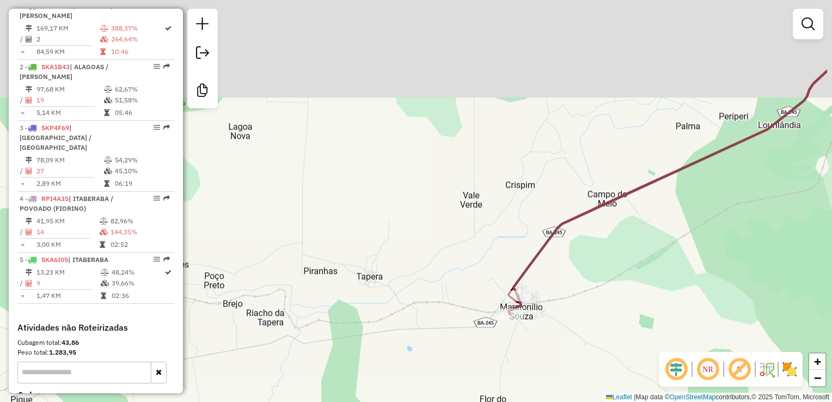
drag, startPoint x: 479, startPoint y: 168, endPoint x: 306, endPoint y: 430, distance: 313.5
click at [306, 401] on html "Aguarde... Pop-up bloqueado! Seu navegador bloqueou automáticamente a abertura …" at bounding box center [416, 201] width 832 height 402
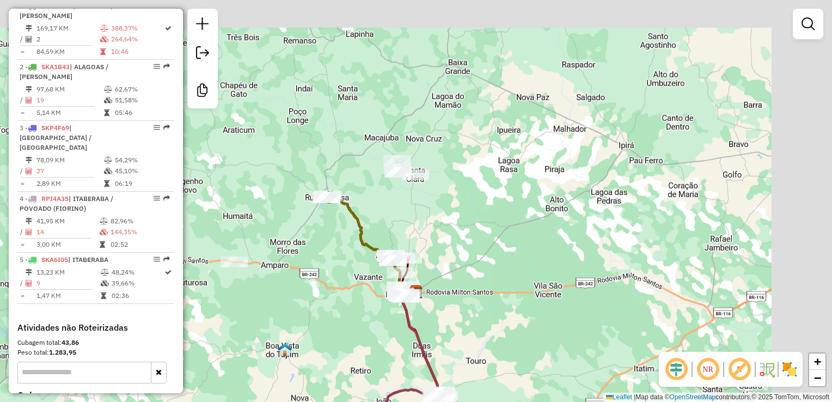
drag, startPoint x: 385, startPoint y: 210, endPoint x: 336, endPoint y: 343, distance: 141.1
click at [336, 343] on div "Janela de atendimento Grade de atendimento Capacidade Transportadoras Veículos …" at bounding box center [416, 201] width 832 height 402
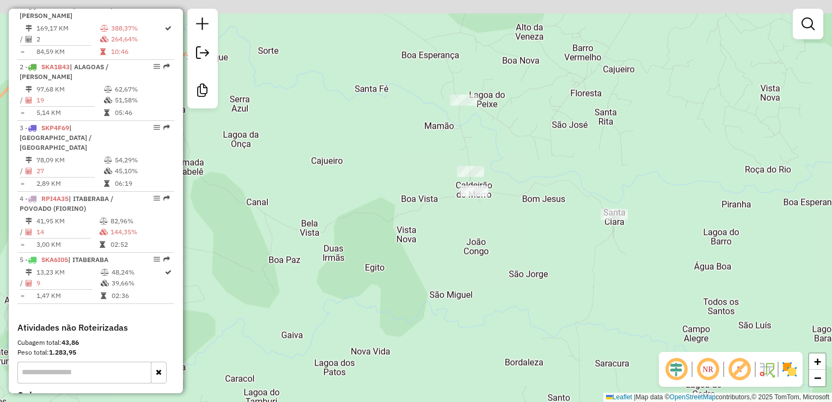
drag, startPoint x: 477, startPoint y: 144, endPoint x: 514, endPoint y: 239, distance: 101.2
click at [518, 234] on div "Janela de atendimento Grade de atendimento Capacidade Transportadoras Veículos …" at bounding box center [416, 201] width 832 height 402
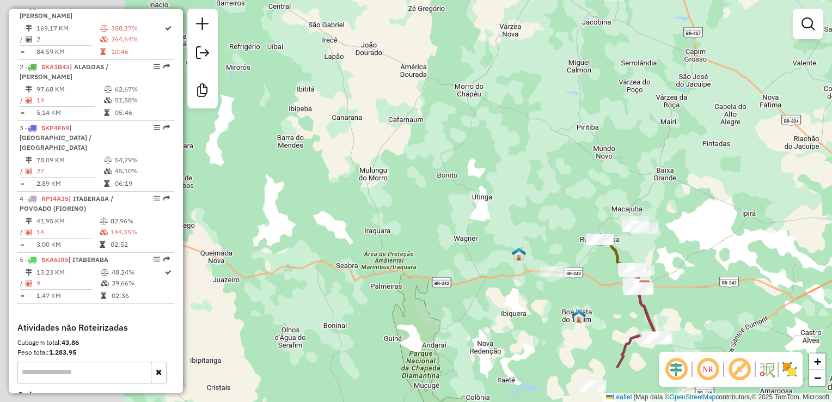
drag, startPoint x: 447, startPoint y: 372, endPoint x: 592, endPoint y: 303, distance: 161.7
click at [586, 309] on img at bounding box center [579, 316] width 14 height 14
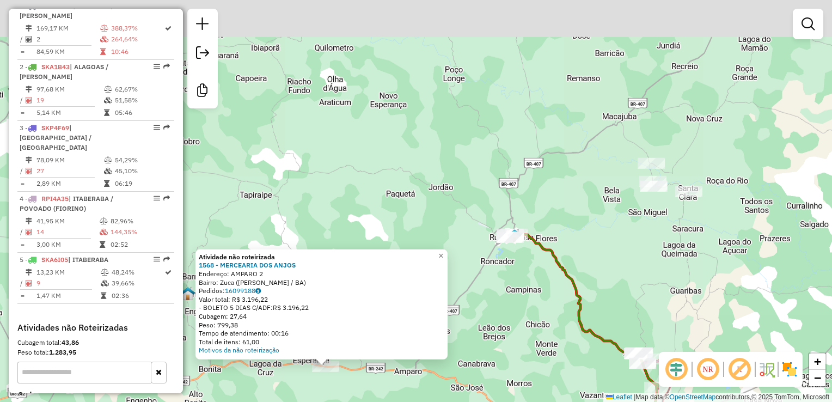
drag, startPoint x: 747, startPoint y: 80, endPoint x: 657, endPoint y: 245, distance: 188.6
click at [657, 245] on div "Atividade não roteirizada 1568 - MERCEARIA DOS ANJOS Endereço: AMPARO 2 Bairro:…" at bounding box center [416, 201] width 832 height 402
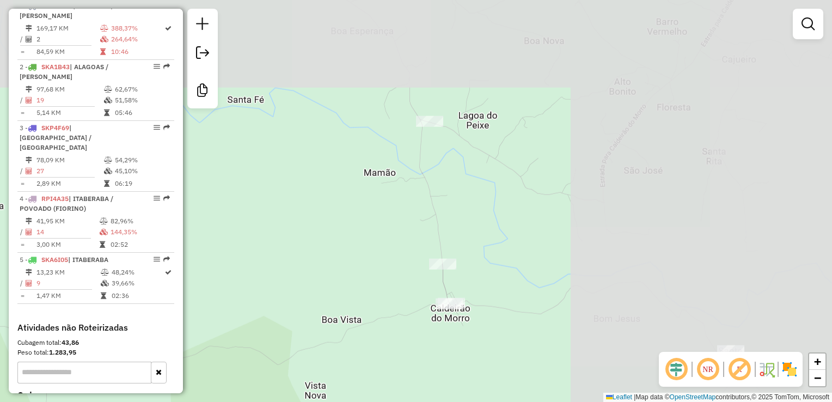
drag, startPoint x: 677, startPoint y: 173, endPoint x: 388, endPoint y: 293, distance: 313.5
click at [368, 284] on div "Atividade não roteirizada 1568 - MERCEARIA DOS ANJOS Endereço: AMPARO 2 Bairro:…" at bounding box center [416, 201] width 832 height 402
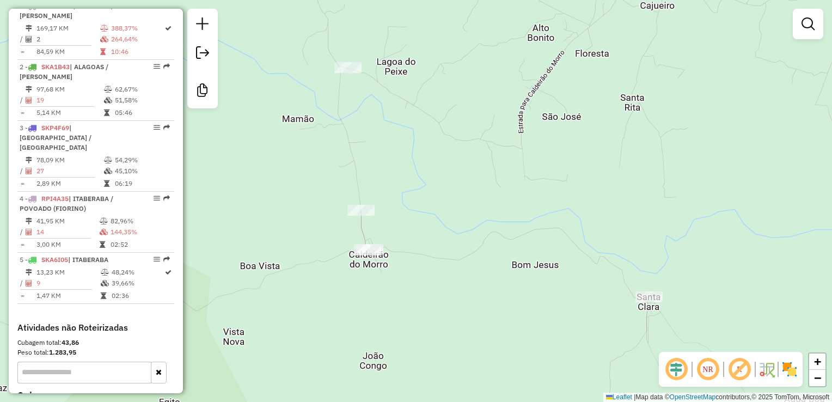
drag, startPoint x: 594, startPoint y: 236, endPoint x: 394, endPoint y: 134, distance: 224.3
click at [394, 133] on div "Atividade não roteirizada 1568 - MERCEARIA DOS ANJOS Endereço: AMPARO 2 Bairro:…" at bounding box center [416, 201] width 832 height 402
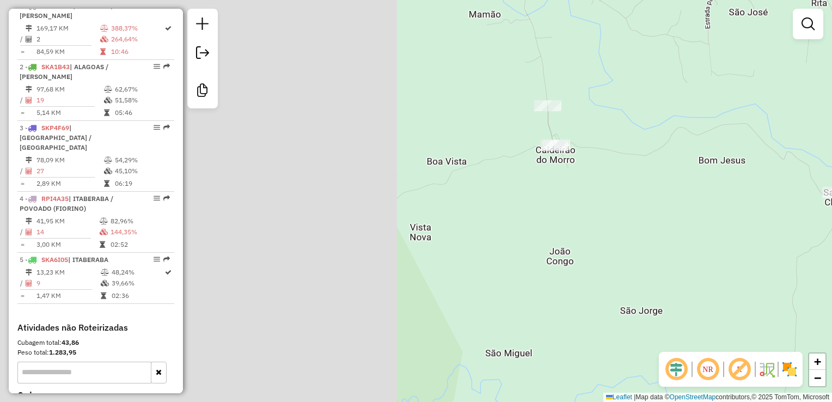
drag, startPoint x: 349, startPoint y: 260, endPoint x: 633, endPoint y: 246, distance: 284.1
click at [789, 246] on div "Atividade não roteirizada 1568 - MERCEARIA DOS ANJOS Endereço: AMPARO 2 Bairro:…" at bounding box center [416, 201] width 832 height 402
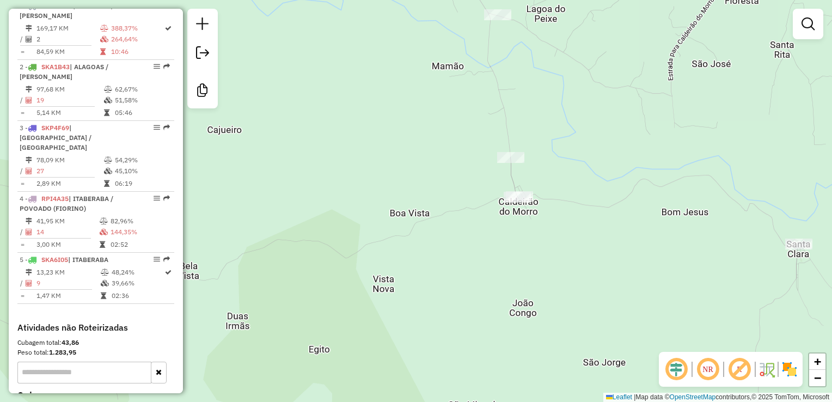
drag, startPoint x: 652, startPoint y: 244, endPoint x: 578, endPoint y: 255, distance: 75.4
click at [613, 294] on div "Atividade não roteirizada 1568 - MERCEARIA DOS ANJOS Endereço: AMPARO 2 Bairro:…" at bounding box center [416, 201] width 832 height 402
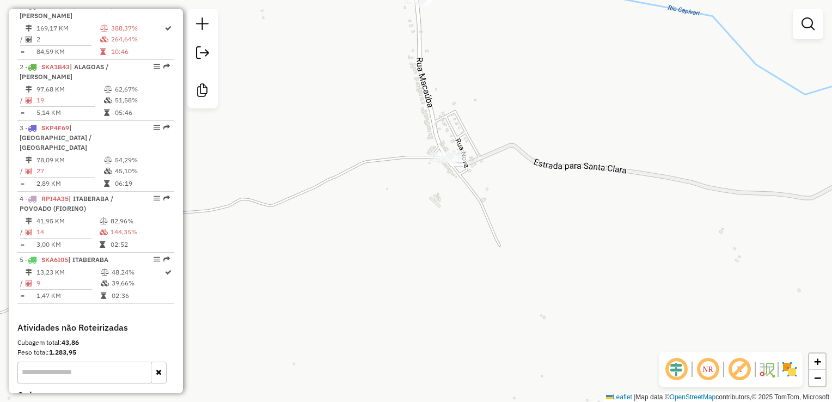
drag, startPoint x: 500, startPoint y: 117, endPoint x: 489, endPoint y: 344, distance: 227.3
click at [489, 344] on div "Atividade não roteirizada 1568 - MERCEARIA DOS ANJOS Endereço: AMPARO 2 Bairro:…" at bounding box center [416, 201] width 832 height 402
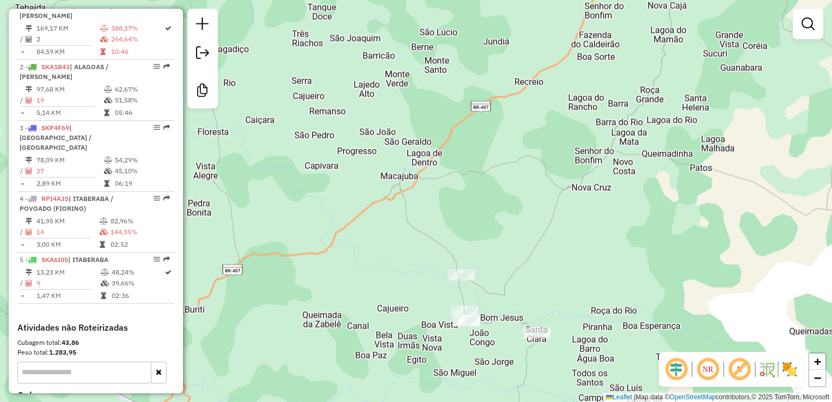
drag, startPoint x: 580, startPoint y: 292, endPoint x: 614, endPoint y: 185, distance: 112.6
click at [614, 185] on div "Atividade não roteirizada 1568 - MERCEARIA DOS ANJOS Endereço: AMPARO 2 Bairro:…" at bounding box center [416, 201] width 832 height 402
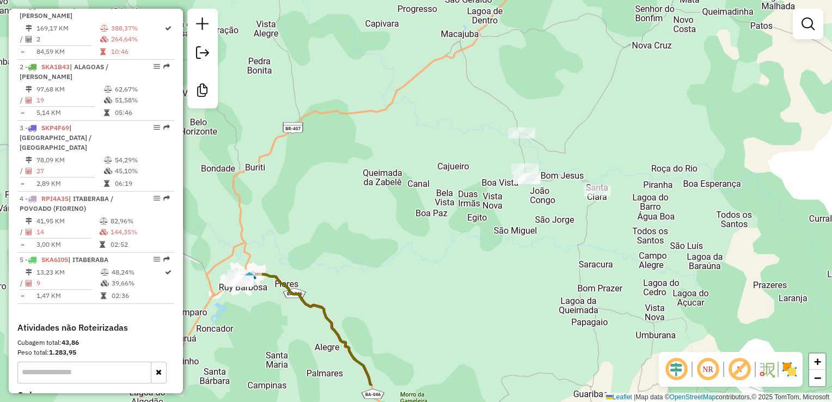
drag, startPoint x: 475, startPoint y: 291, endPoint x: 482, endPoint y: 234, distance: 57.5
click at [482, 234] on div "Atividade não roteirizada 1568 - MERCEARIA DOS ANJOS Endereço: AMPARO 2 Bairro:…" at bounding box center [416, 201] width 832 height 402
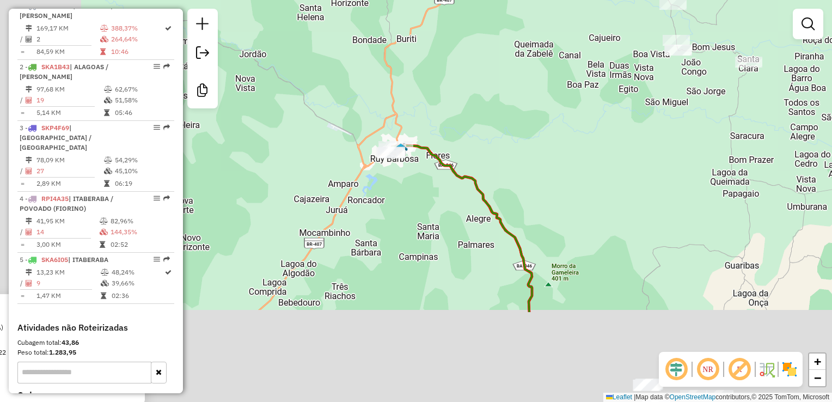
drag, startPoint x: 389, startPoint y: 308, endPoint x: 732, endPoint y: 78, distance: 413.4
click at [732, 79] on div "Atividade não roteirizada 1568 - MERCEARIA DOS ANJOS Endereço: AMPARO 2 Bairro:…" at bounding box center [416, 201] width 832 height 402
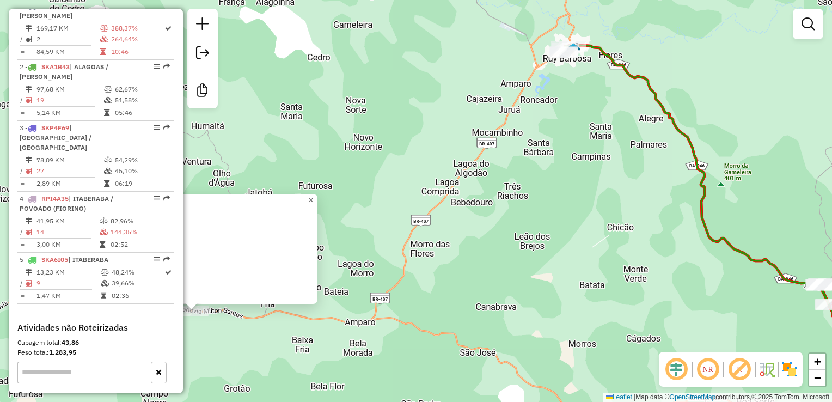
click at [313, 198] on span "×" at bounding box center [310, 199] width 5 height 9
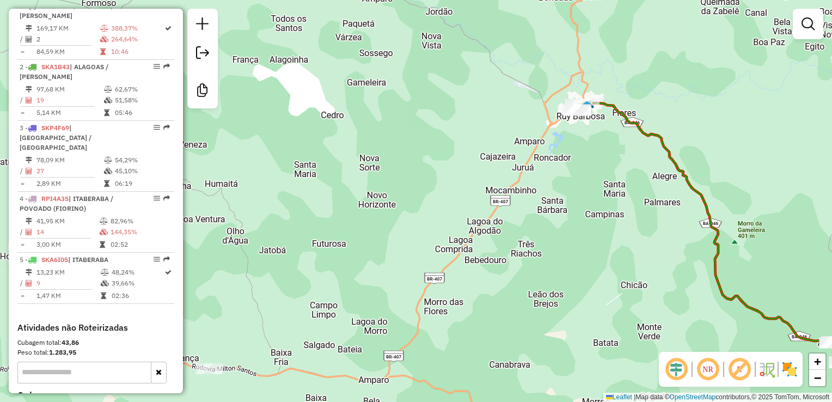
drag, startPoint x: 600, startPoint y: 145, endPoint x: 607, endPoint y: 199, distance: 53.8
click at [608, 199] on div "Janela de atendimento Grade de atendimento Capacidade Transportadoras Veículos …" at bounding box center [416, 201] width 832 height 402
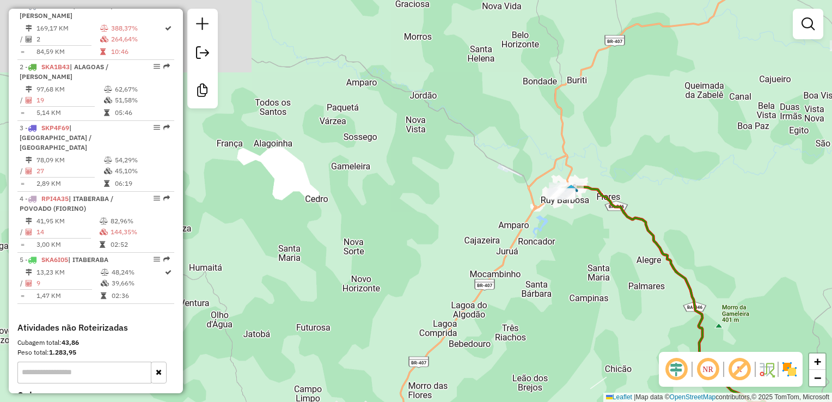
drag, startPoint x: 579, startPoint y: 167, endPoint x: 549, endPoint y: 269, distance: 106.1
click at [553, 272] on div "Janela de atendimento Grade de atendimento Capacidade Transportadoras Veículos …" at bounding box center [416, 201] width 832 height 402
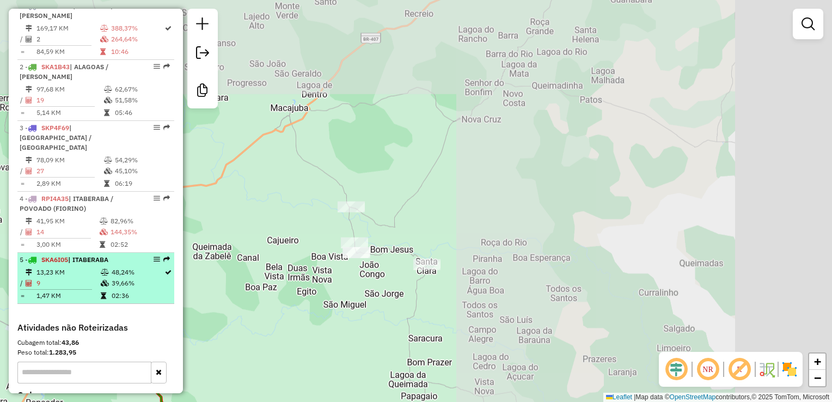
drag, startPoint x: 654, startPoint y: 157, endPoint x: 160, endPoint y: 297, distance: 513.7
click at [159, 296] on hb-router-mapa "Informações da Sessão 980671 - [DATE] Criação: [DATE] 14:13 Desbloquear Sessão …" at bounding box center [416, 201] width 832 height 402
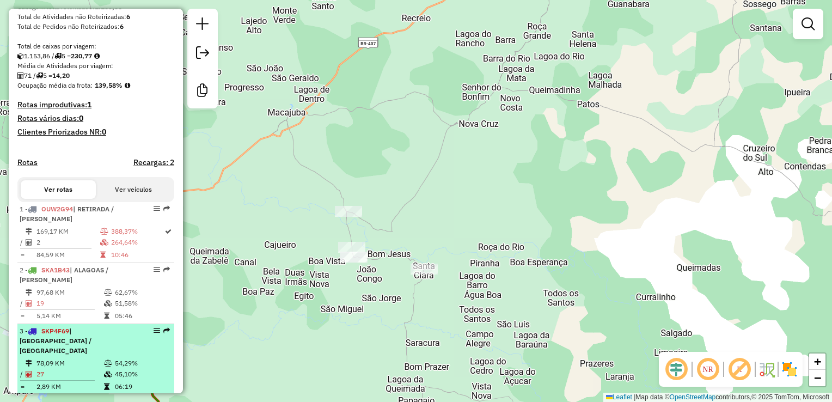
scroll to position [211, 0]
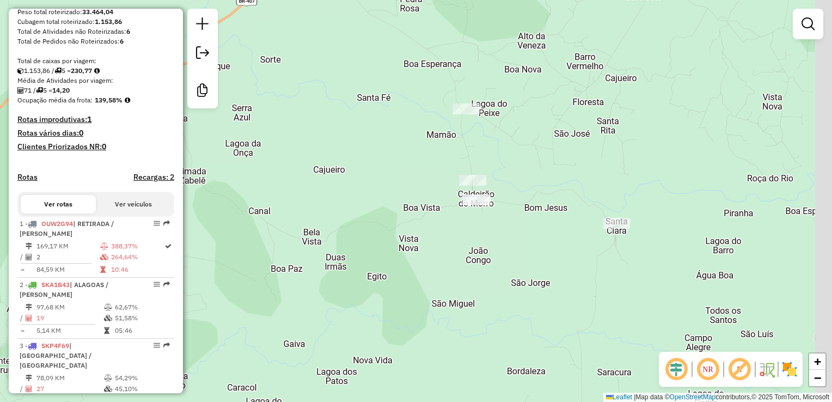
drag, startPoint x: 439, startPoint y: 232, endPoint x: 224, endPoint y: 270, distance: 217.8
click at [211, 274] on div "Janela de atendimento Grade de atendimento Capacidade Transportadoras Veículos …" at bounding box center [416, 201] width 832 height 402
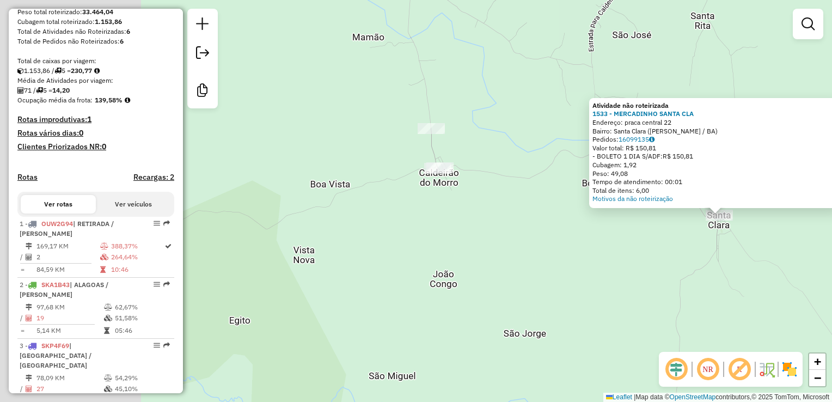
drag, startPoint x: 281, startPoint y: 276, endPoint x: 623, endPoint y: 297, distance: 342.7
click at [628, 297] on div "Atividade não roteirizada 1533 - MERCADINHO SANTA CLA Endereço: praca central 2…" at bounding box center [416, 201] width 832 height 402
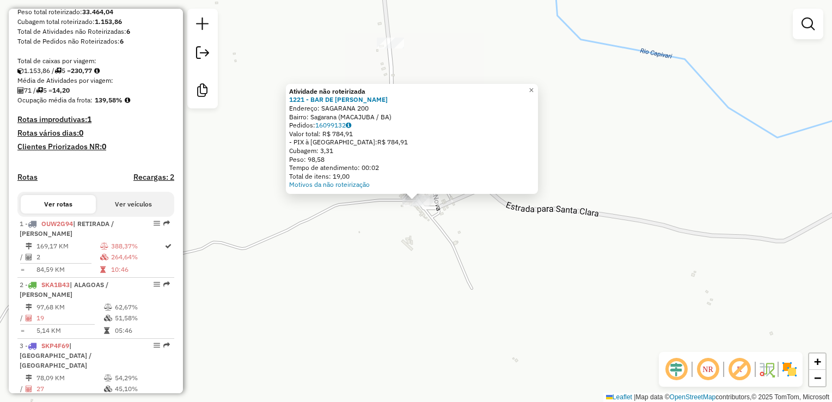
click at [395, 250] on div "Atividade não roteirizada 1221 - BAR DE [PERSON_NAME]: SAGARANA 200 Bairro: [GE…" at bounding box center [416, 201] width 832 height 402
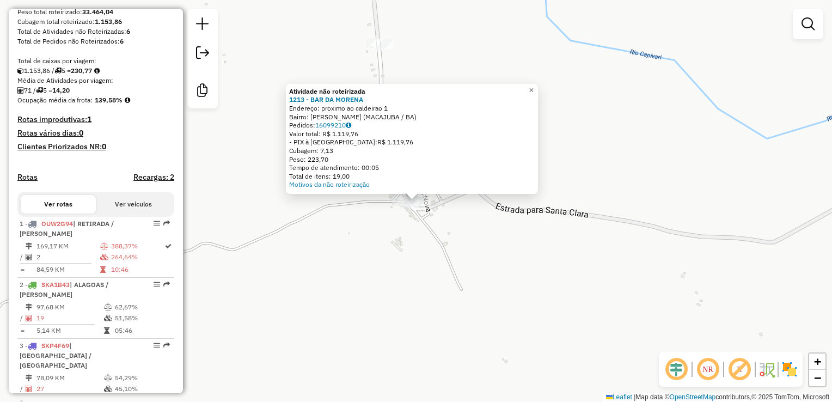
click at [351, 241] on div "Atividade não roteirizada 1213 - BAR DA MORENA Endereço: proximo ao caldeirao 1…" at bounding box center [416, 201] width 832 height 402
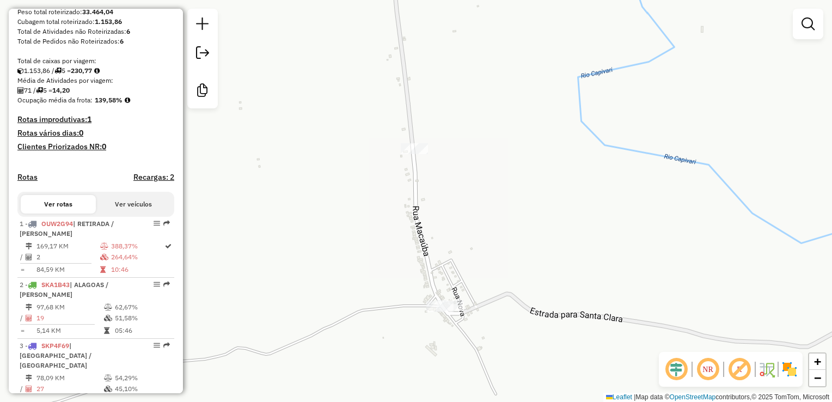
drag, startPoint x: 346, startPoint y: 150, endPoint x: 381, endPoint y: 260, distance: 114.9
click at [381, 260] on div "Janela de atendimento Grade de atendimento Capacidade Transportadoras Veículos …" at bounding box center [416, 201] width 832 height 402
click at [405, 150] on div "Janela de atendimento Grade de atendimento Capacidade Transportadoras Veículos …" at bounding box center [416, 201] width 832 height 402
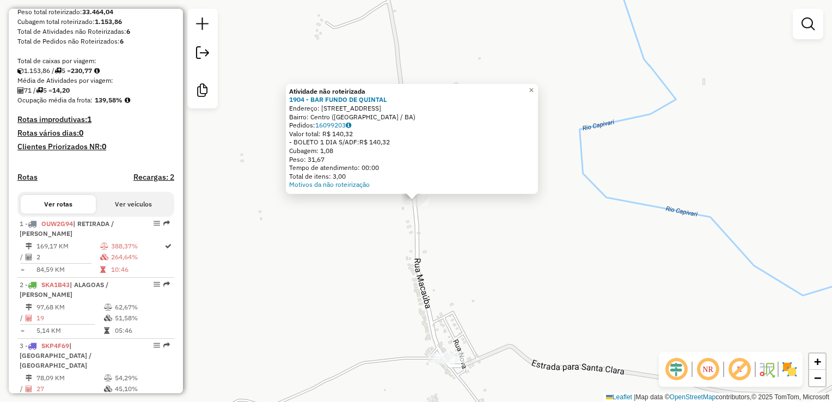
click at [274, 301] on div "Atividade não roteirizada 1904 - BAR FUNDO DE QUINTAL Endereço: Estrada para Sa…" at bounding box center [416, 201] width 832 height 402
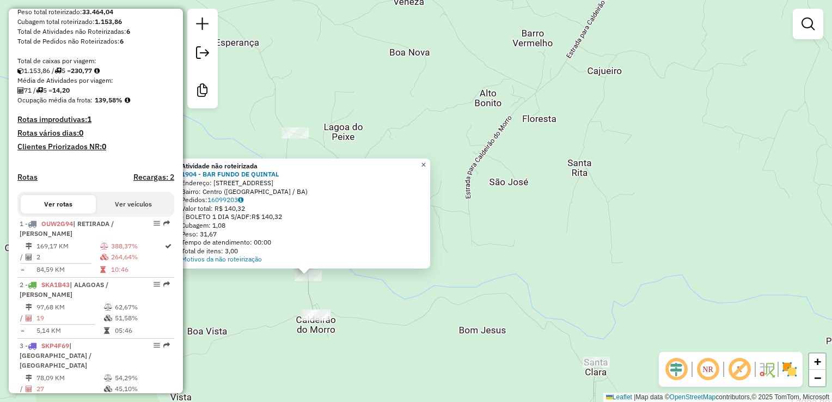
click at [426, 160] on span "×" at bounding box center [423, 164] width 5 height 9
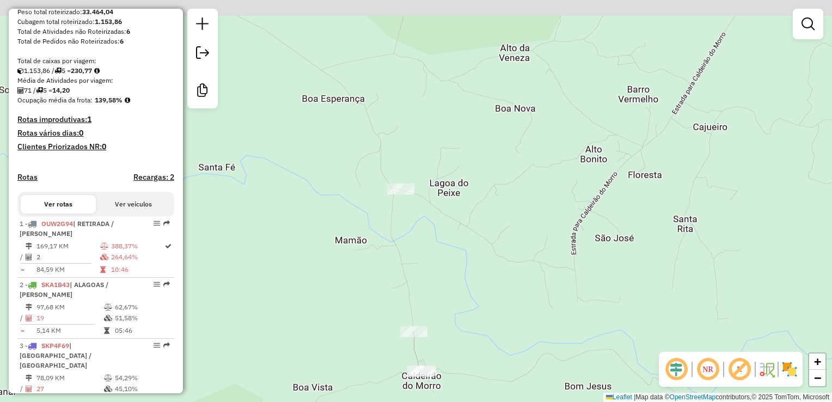
click at [437, 236] on div "Janela de atendimento Grade de atendimento Capacidade Transportadoras Veículos …" at bounding box center [416, 201] width 832 height 402
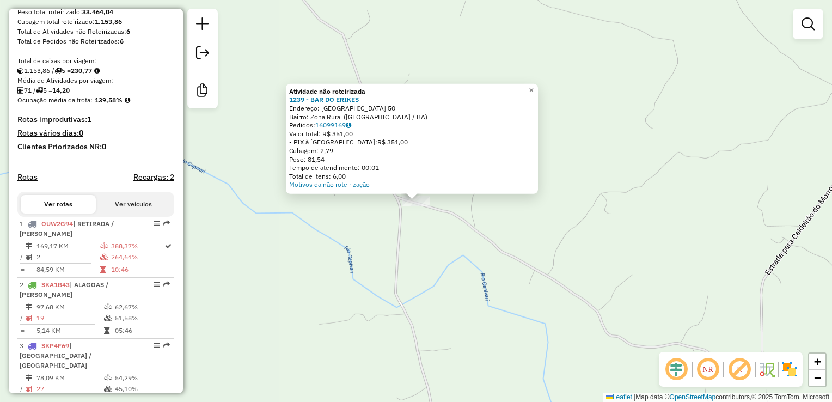
click at [442, 272] on div "Atividade não roteirizada 1239 - BAR DO ERIKES Endereço: FAZENDA ALTO BONITO 50…" at bounding box center [416, 201] width 832 height 402
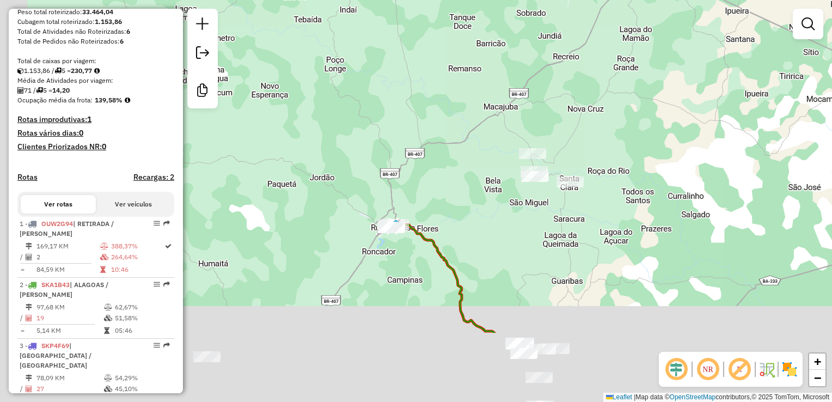
drag, startPoint x: 428, startPoint y: 322, endPoint x: 477, endPoint y: 136, distance: 192.0
click at [477, 158] on div "Janela de atendimento Grade de atendimento Capacidade Transportadoras Veículos …" at bounding box center [416, 201] width 832 height 402
